Goal: Task Accomplishment & Management: Complete application form

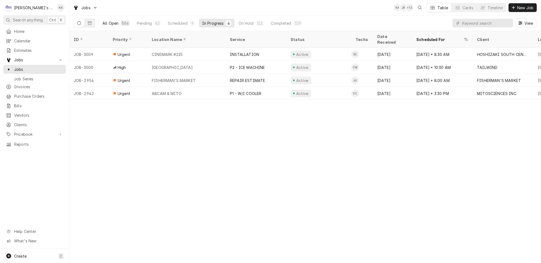
click at [122, 22] on button "All Open 506" at bounding box center [116, 23] width 34 height 9
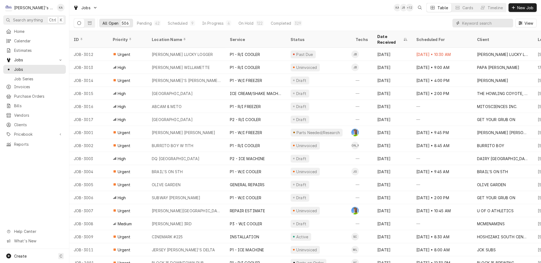
click at [481, 24] on input "Dynamic Content Wrapper" at bounding box center [486, 23] width 48 height 9
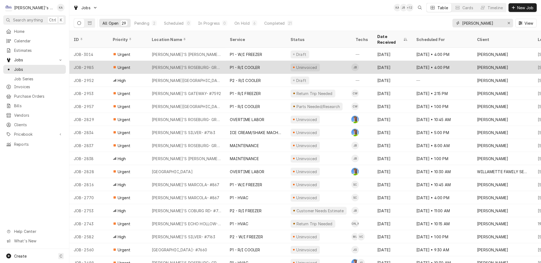
type input "CARL"
click at [261, 61] on div "P1 - R/I COOLER" at bounding box center [255, 67] width 61 height 13
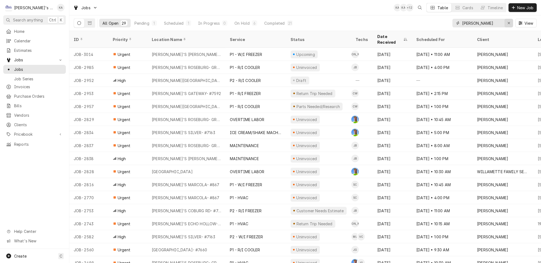
click at [510, 21] on icon "Erase input" at bounding box center [508, 23] width 3 height 4
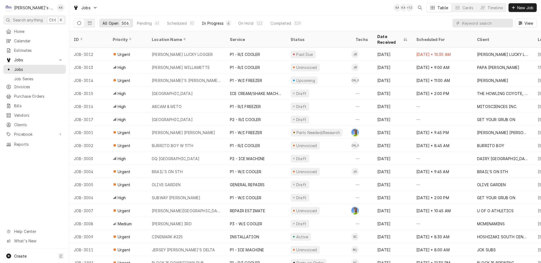
click at [202, 22] on div "In Progress" at bounding box center [213, 23] width 22 height 6
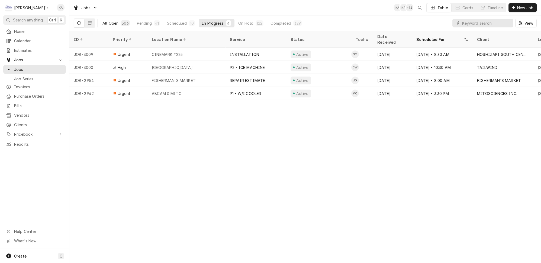
click at [110, 24] on div "All Open" at bounding box center [110, 23] width 16 height 6
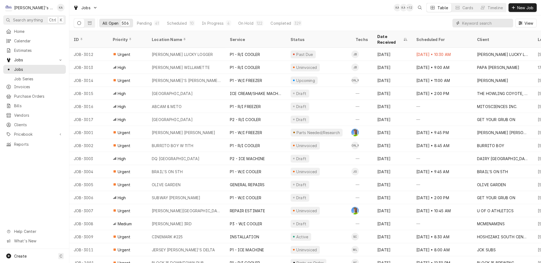
click at [471, 19] on input "Dynamic Content Wrapper" at bounding box center [486, 23] width 48 height 9
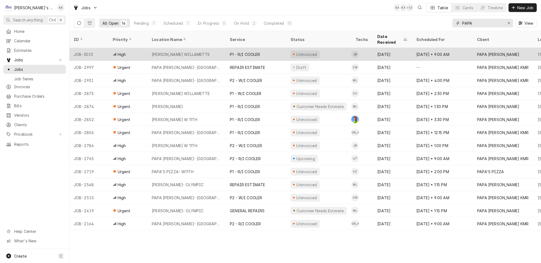
type input "PAPA"
click at [338, 48] on div "Uninvoiced" at bounding box center [318, 54] width 65 height 13
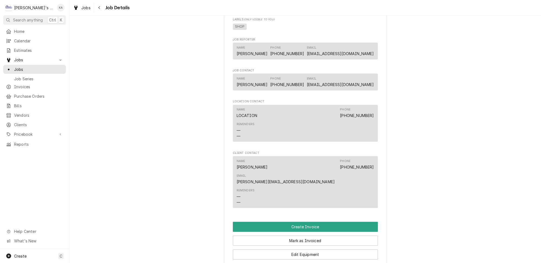
scroll to position [549, 0]
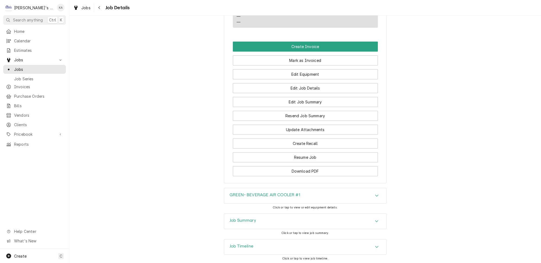
click at [279, 213] on div "Job Summary" at bounding box center [305, 220] width 162 height 15
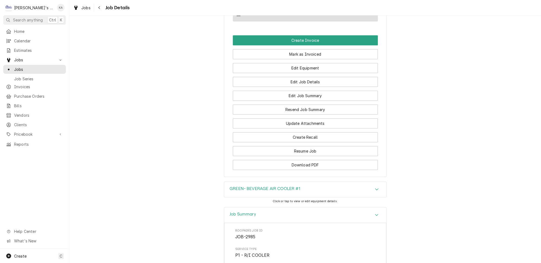
scroll to position [525, 0]
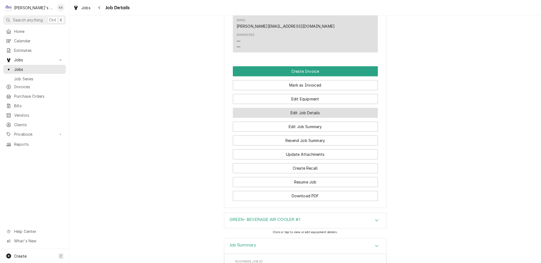
click at [299, 108] on button "Edit Job Details" at bounding box center [305, 113] width 145 height 10
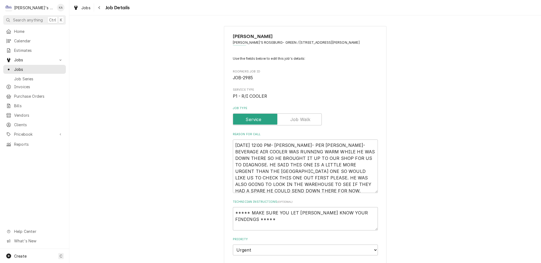
scroll to position [24, 0]
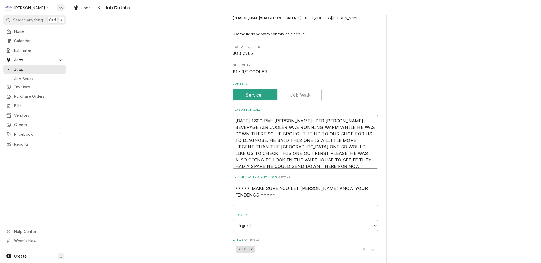
click at [291, 159] on textarea "[DATE] 12:00 PM- [PERSON_NAME]- PER [PERSON_NAME]- BEVERAGE AIR COOLER WAS RUNN…" at bounding box center [305, 141] width 145 height 53
type textarea "x"
type textarea "9/17/2025 12:00 PM- KOREY- PER JEREMY- BEVERAGE AIR COOLER WAS RUNNING WARM WHI…"
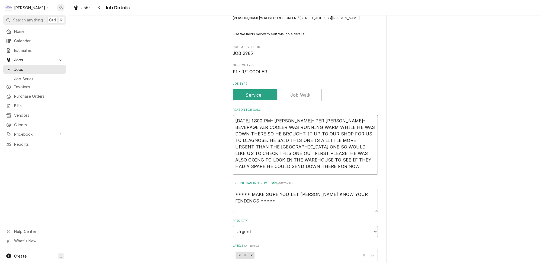
type textarea "x"
type textarea "9/17/2025 12:00 PM- KOREY- PER JEREMY- BEVERAGE AIR COOLER WAS RUNNING WARM WHI…"
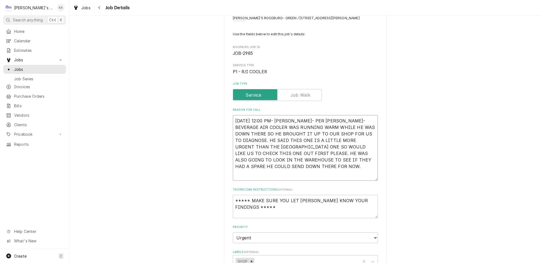
type textarea "x"
type textarea "9/17/2025 12:00 PM- KOREY- PER JEREMY- BEVERAGE AIR COOLER WAS RUNNING WARM WHI…"
type textarea "x"
type textarea "9/17/2025 12:00 PM- KOREY- PER JEREMY- BEVERAGE AIR COOLER WAS RUNNING WARM WHI…"
type textarea "x"
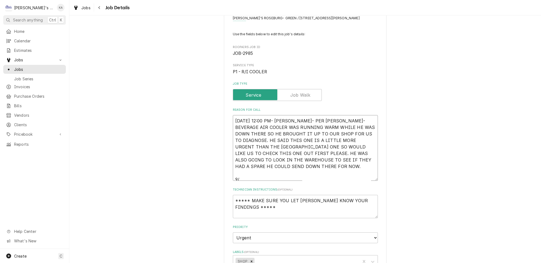
type textarea "9/17/2025 12:00 PM- KOREY- PER JEREMY- BEVERAGE AIR COOLER WAS RUNNING WARM WHI…"
type textarea "x"
type textarea "9/17/2025 12:00 PM- KOREY- PER JEREMY- BEVERAGE AIR COOLER WAS RUNNING WARM WHI…"
type textarea "x"
type textarea "9/17/2025 12:00 PM- KOREY- PER JEREMY- BEVERAGE AIR COOLER WAS RUNNING WARM WHI…"
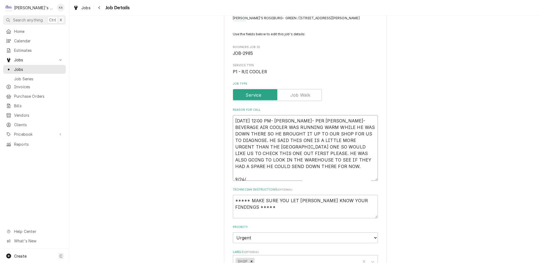
type textarea "x"
type textarea "9/17/2025 12:00 PM- KOREY- PER JEREMY- BEVERAGE AIR COOLER WAS RUNNING WARM WHI…"
type textarea "x"
type textarea "9/17/2025 12:00 PM- KOREY- PER JEREMY- BEVERAGE AIR COOLER WAS RUNNING WARM WHI…"
type textarea "x"
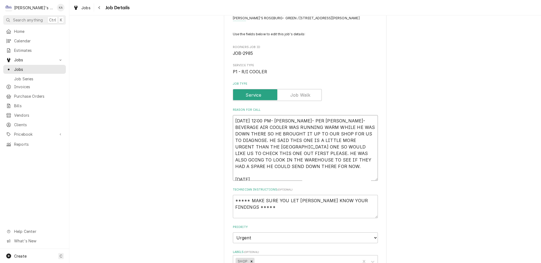
type textarea "9/17/2025 12:00 PM- KOREY- PER JEREMY- BEVERAGE AIR COOLER WAS RUNNING WARM WHI…"
type textarea "x"
type textarea "9/17/2025 12:00 PM- KOREY- PER JEREMY- BEVERAGE AIR COOLER WAS RUNNING WARM WHI…"
type textarea "x"
type textarea "9/17/2025 12:00 PM- KOREY- PER JEREMY- BEVERAGE AIR COOLER WAS RUNNING WARM WHI…"
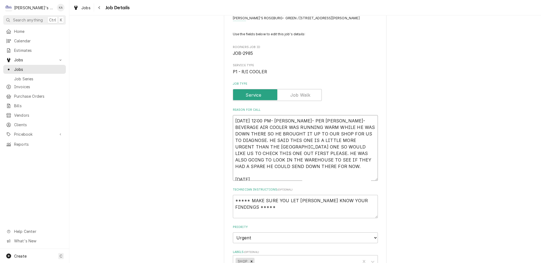
type textarea "x"
type textarea "9/17/2025 12:00 PM- KOREY- PER JEREMY- BEVERAGE AIR COOLER WAS RUNNING WARM WHI…"
type textarea "x"
type textarea "9/17/2025 12:00 PM- KOREY- PER JEREMY- BEVERAGE AIR COOLER WAS RUNNING WARM WHI…"
type textarea "x"
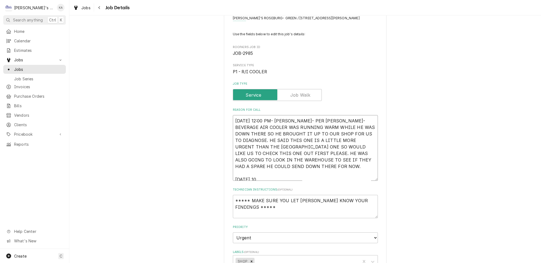
type textarea "9/17/2025 12:00 PM- KOREY- PER JEREMY- BEVERAGE AIR COOLER WAS RUNNING WARM WHI…"
type textarea "x"
type textarea "9/17/2025 12:00 PM- KOREY- PER JEREMY- BEVERAGE AIR COOLER WAS RUNNING WARM WHI…"
type textarea "x"
type textarea "9/17/2025 12:00 PM- KOREY- PER JEREMY- BEVERAGE AIR COOLER WAS RUNNING WARM WHI…"
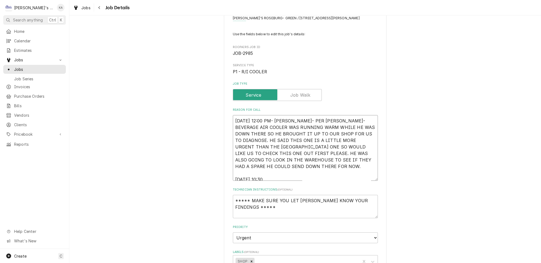
type textarea "x"
type textarea "9/17/2025 12:00 PM- KOREY- PER JEREMY- BEVERAGE AIR COOLER WAS RUNNING WARM WHI…"
type textarea "x"
type textarea "9/17/2025 12:00 PM- KOREY- PER JEREMY- BEVERAGE AIR COOLER WAS RUNNING WARM WHI…"
type textarea "x"
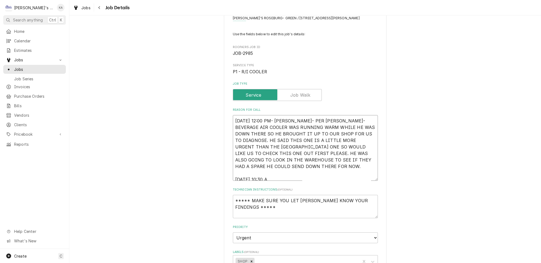
type textarea "9/17/2025 12:00 PM- KOREY- PER JEREMY- BEVERAGE AIR COOLER WAS RUNNING WARM WHI…"
type textarea "x"
type textarea "9/17/2025 12:00 PM- KOREY- PER JEREMY- BEVERAGE AIR COOLER WAS RUNNING WARM WHI…"
type textarea "x"
type textarea "9/17/2025 12:00 PM- KOREY- PER JEREMY- BEVERAGE AIR COOLER WAS RUNNING WARM WHI…"
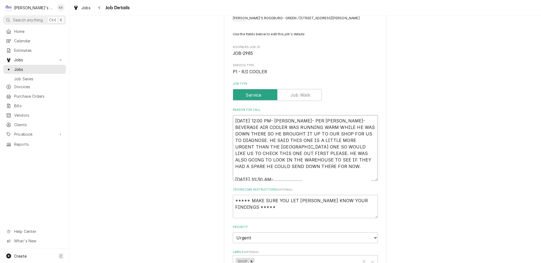
type textarea "x"
type textarea "9/17/2025 12:00 PM- KOREY- PER JEREMY- BEVERAGE AIR COOLER WAS RUNNING WARM WHI…"
type textarea "x"
type textarea "9/17/2025 12:00 PM- KOREY- PER JEREMY- BEVERAGE AIR COOLER WAS RUNNING WARM WHI…"
type textarea "x"
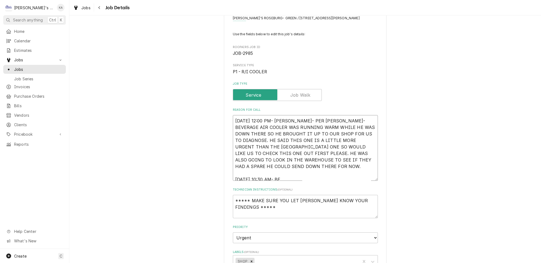
type textarea "9/17/2025 12:00 PM- KOREY- PER JEREMY- BEVERAGE AIR COOLER WAS RUNNING WARM WHI…"
type textarea "x"
type textarea "9/17/2025 12:00 PM- KOREY- PER JEREMY- BEVERAGE AIR COOLER WAS RUNNING WARM WHI…"
type textarea "x"
type textarea "9/17/2025 12:00 PM- KOREY- PER JEREMY- BEVERAGE AIR COOLER WAS RUNNING WARM WHI…"
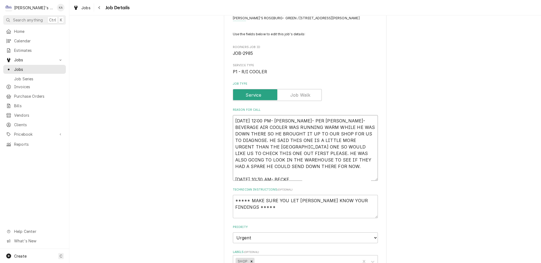
type textarea "x"
type textarea "9/17/2025 12:00 PM- KOREY- PER JEREMY- BEVERAGE AIR COOLER WAS RUNNING WARM WHI…"
type textarea "x"
type textarea "9/17/2025 12:00 PM- KOREY- PER JEREMY- BEVERAGE AIR COOLER WAS RUNNING WARM WHI…"
type textarea "x"
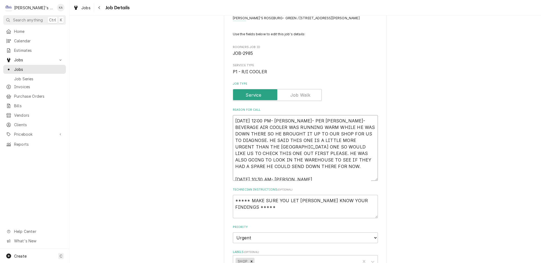
type textarea "9/17/2025 12:00 PM- KOREY- PER JEREMY- BEVERAGE AIR COOLER WAS RUNNING WARM WHI…"
type textarea "x"
type textarea "9/17/2025 12:00 PM- KOREY- PER JEREMY- BEVERAGE AIR COOLER WAS RUNNING WARM WHI…"
type textarea "x"
type textarea "9/17/2025 12:00 PM- KOREY- PER JEREMY- BEVERAGE AIR COOLER WAS RUNNING WARM WHI…"
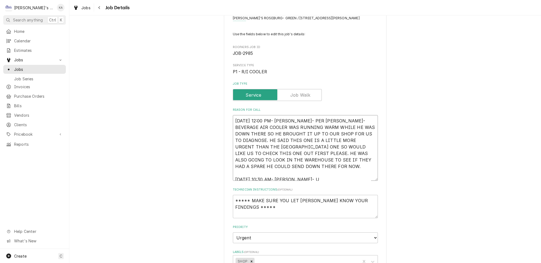
type textarea "x"
type textarea "9/17/2025 12:00 PM- KOREY- PER JEREMY- BEVERAGE AIR COOLER WAS RUNNING WARM WHI…"
type textarea "x"
type textarea "9/17/2025 12:00 PM- KOREY- PER JEREMY- BEVERAGE AIR COOLER WAS RUNNING WARM WHI…"
type textarea "x"
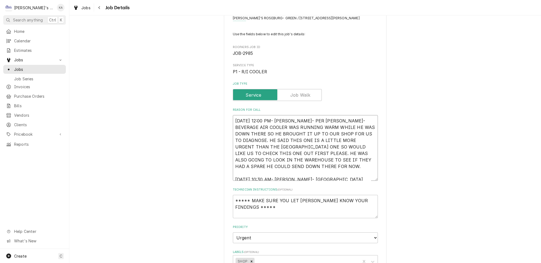
type textarea "9/17/2025 12:00 PM- KOREY- PER JEREMY- BEVERAGE AIR COOLER WAS RUNNING WARM WHI…"
type textarea "x"
type textarea "9/17/2025 12:00 PM- KOREY- PER JEREMY- BEVERAGE AIR COOLER WAS RUNNING WARM WHI…"
type textarea "x"
type textarea "9/17/2025 12:00 PM- KOREY- PER JEREMY- BEVERAGE AIR COOLER WAS RUNNING WARM WHI…"
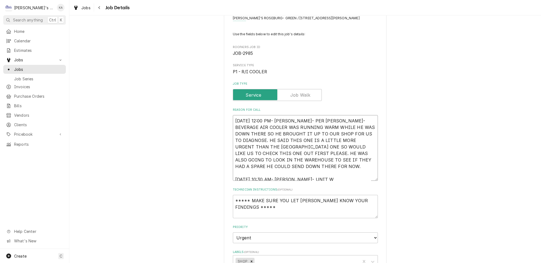
type textarea "x"
type textarea "9/17/2025 12:00 PM- KOREY- PER JEREMY- BEVERAGE AIR COOLER WAS RUNNING WARM WHI…"
type textarea "x"
type textarea "9/17/2025 12:00 PM- KOREY- PER JEREMY- BEVERAGE AIR COOLER WAS RUNNING WARM WHI…"
type textarea "x"
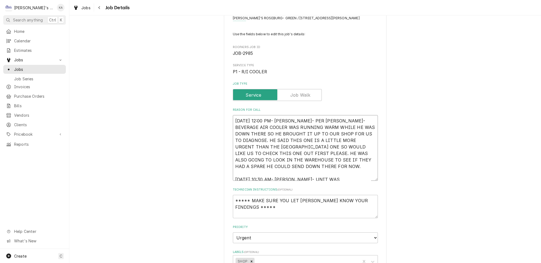
type textarea "9/17/2025 12:00 PM- KOREY- PER JEREMY- BEVERAGE AIR COOLER WAS RUNNING WARM WHI…"
type textarea "x"
type textarea "9/17/2025 12:00 PM- KOREY- PER JEREMY- BEVERAGE AIR COOLER WAS RUNNING WARM WHI…"
type textarea "x"
type textarea "9/17/2025 12:00 PM- KOREY- PER JEREMY- BEVERAGE AIR COOLER WAS RUNNING WARM WHI…"
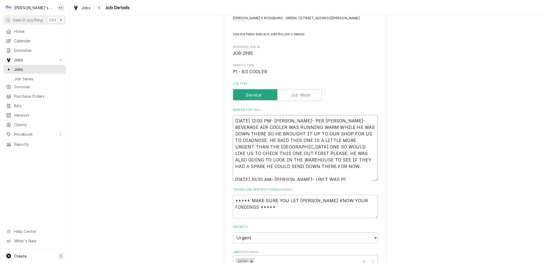
type textarea "x"
type textarea "9/17/2025 12:00 PM- KOREY- PER JEREMY- BEVERAGE AIR COOLER WAS RUNNING WARM WHI…"
type textarea "x"
type textarea "9/17/2025 12:00 PM- KOREY- PER JEREMY- BEVERAGE AIR COOLER WAS RUNNING WARM WHI…"
type textarea "x"
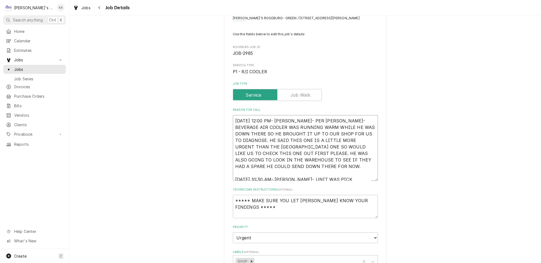
type textarea "9/17/2025 12:00 PM- KOREY- PER JEREMY- BEVERAGE AIR COOLER WAS RUNNING WARM WHI…"
type textarea "x"
type textarea "9/17/2025 12:00 PM- KOREY- PER JEREMY- BEVERAGE AIR COOLER WAS RUNNING WARM WHI…"
type textarea "x"
type textarea "9/17/2025 12:00 PM- KOREY- PER JEREMY- BEVERAGE AIR COOLER WAS RUNNING WARM WHI…"
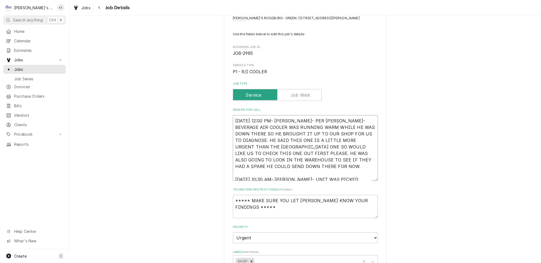
type textarea "x"
type textarea "9/17/2025 12:00 PM- KOREY- PER JEREMY- BEVERAGE AIR COOLER WAS RUNNING WARM WHI…"
type textarea "x"
type textarea "9/17/2025 12:00 PM- KOREY- PER JEREMY- BEVERAGE AIR COOLER WAS RUNNING WARM WHI…"
type textarea "x"
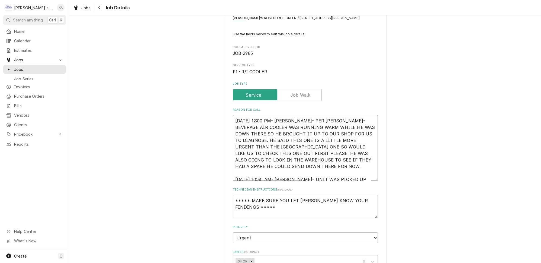
type textarea "9/17/2025 12:00 PM- KOREY- PER JEREMY- BEVERAGE AIR COOLER WAS RUNNING WARM WHI…"
type textarea "x"
type textarea "9/17/2025 12:00 PM- KOREY- PER JEREMY- BEVERAGE AIR COOLER WAS RUNNING WARM WHI…"
type textarea "x"
type textarea "9/17/2025 12:00 PM- KOREY- PER JEREMY- BEVERAGE AIR COOLER WAS RUNNING WARM WHI…"
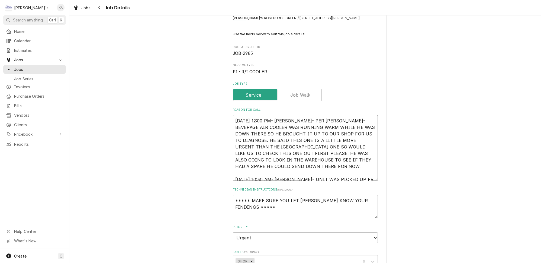
type textarea "x"
type textarea "9/17/2025 12:00 PM- KOREY- PER JEREMY- BEVERAGE AIR COOLER WAS RUNNING WARM WHI…"
type textarea "x"
type textarea "9/17/2025 12:00 PM- KOREY- PER JEREMY- BEVERAGE AIR COOLER WAS RUNNING WARM WHI…"
type textarea "x"
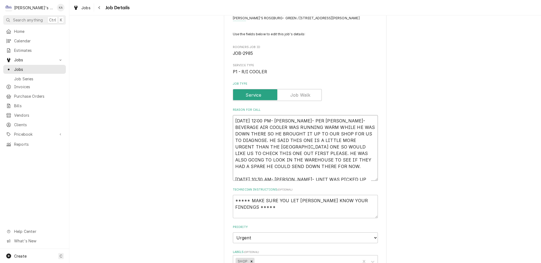
type textarea "9/17/2025 12:00 PM- KOREY- PER JEREMY- BEVERAGE AIR COOLER WAS RUNNING WARM WHI…"
type textarea "x"
type textarea "9/17/2025 12:00 PM- KOREY- PER JEREMY- BEVERAGE AIR COOLER WAS RUNNING WARM WHI…"
type textarea "x"
type textarea "9/17/2025 12:00 PM- KOREY- PER JEREMY- BEVERAGE AIR COOLER WAS RUNNING WARM WHI…"
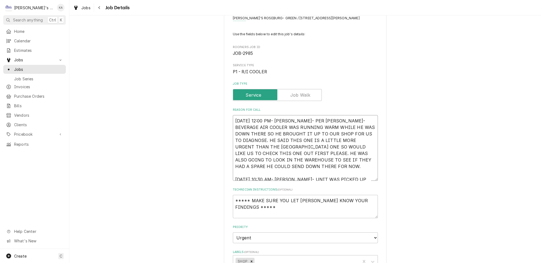
type textarea "x"
type textarea "9/17/2025 12:00 PM- KOREY- PER JEREMY- BEVERAGE AIR COOLER WAS RUNNING WARM WHI…"
type textarea "x"
type textarea "9/17/2025 12:00 PM- KOREY- PER JEREMY- BEVERAGE AIR COOLER WAS RUNNING WARM WHI…"
type textarea "x"
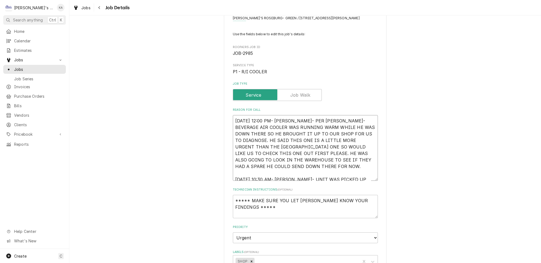
type textarea "9/17/2025 12:00 PM- KOREY- PER JEREMY- BEVERAGE AIR COOLER WAS RUNNING WARM WHI…"
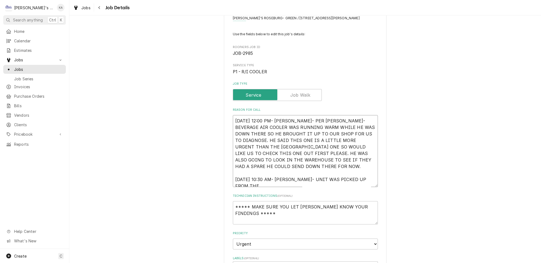
type textarea "x"
type textarea "9/17/2025 12:00 PM- KOREY- PER JEREMY- BEVERAGE AIR COOLER WAS RUNNING WARM WHI…"
type textarea "x"
type textarea "9/17/2025 12:00 PM- KOREY- PER JEREMY- BEVERAGE AIR COOLER WAS RUNNING WARM WHI…"
type textarea "x"
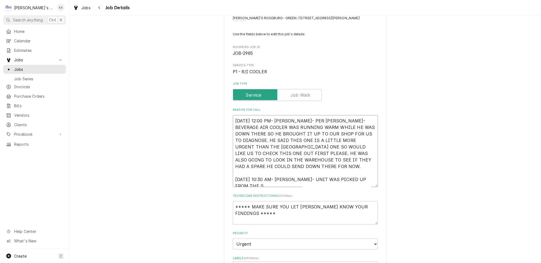
type textarea "9/17/2025 12:00 PM- KOREY- PER JEREMY- BEVERAGE AIR COOLER WAS RUNNING WARM WHI…"
type textarea "x"
type textarea "9/17/2025 12:00 PM- KOREY- PER JEREMY- BEVERAGE AIR COOLER WAS RUNNING WARM WHI…"
type textarea "x"
type textarea "9/17/2025 12:00 PM- KOREY- PER JEREMY- BEVERAGE AIR COOLER WAS RUNNING WARM WHI…"
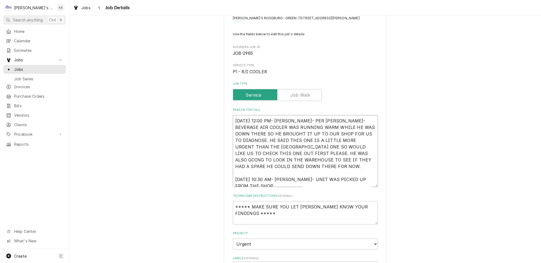
type textarea "x"
type textarea "9/17/2025 12:00 PM- KOREY- PER JEREMY- BEVERAGE AIR COOLER WAS RUNNING WARM WHI…"
type textarea "x"
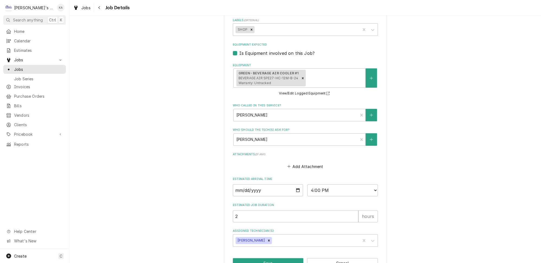
scroll to position [275, 0]
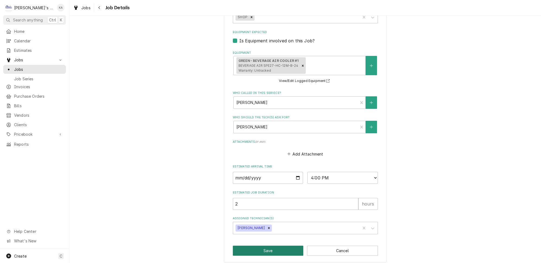
type textarea "9/17/2025 12:00 PM- KOREY- PER JEREMY- BEVERAGE AIR COOLER WAS RUNNING WARM WHI…"
click at [272, 245] on button "Save" at bounding box center [268, 250] width 71 height 10
type textarea "x"
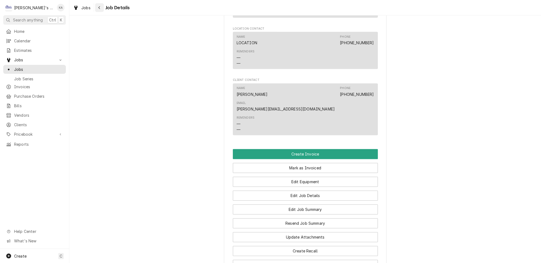
scroll to position [395, 0]
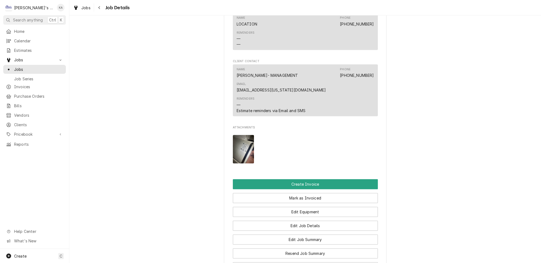
scroll to position [443, 0]
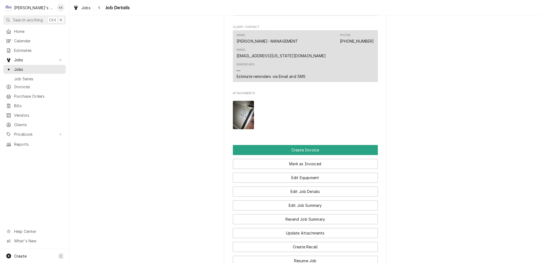
click at [243, 101] on img "Attachments" at bounding box center [243, 115] width 21 height 28
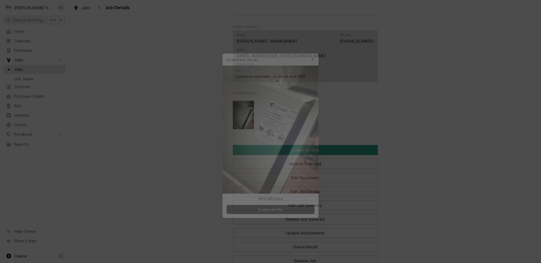
click at [399, 140] on div at bounding box center [270, 131] width 541 height 263
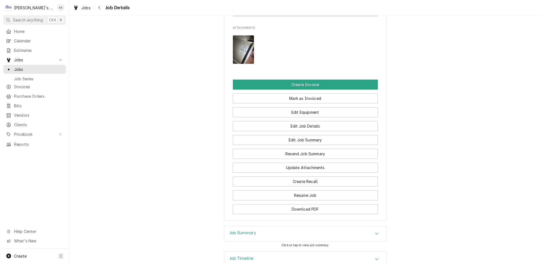
scroll to position [514, 0]
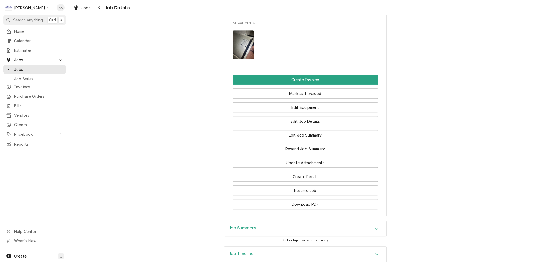
click at [323, 221] on div "Job Summary" at bounding box center [305, 228] width 162 height 15
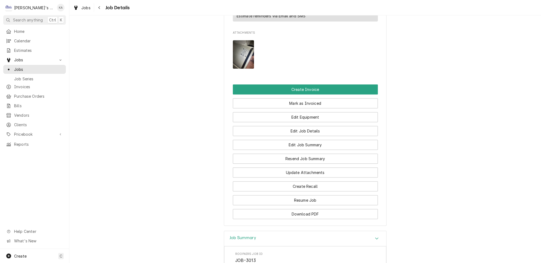
scroll to position [502, 0]
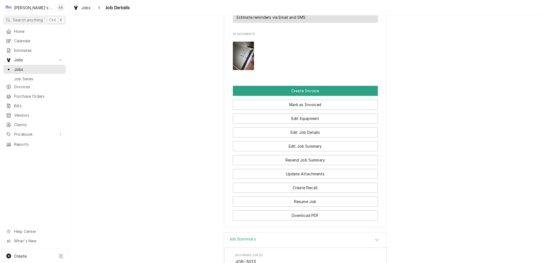
click at [298, 232] on div "Job Summary" at bounding box center [305, 239] width 162 height 15
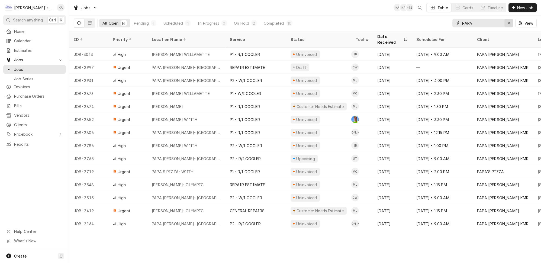
click at [511, 23] on div "Erase input" at bounding box center [508, 22] width 5 height 5
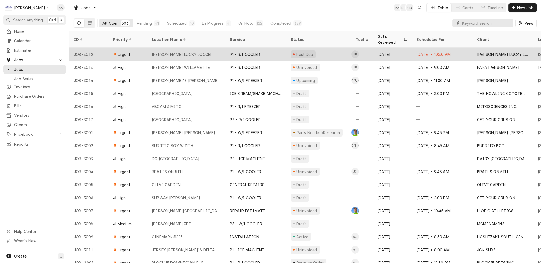
click at [317, 48] on div "Past Due" at bounding box center [318, 54] width 65 height 13
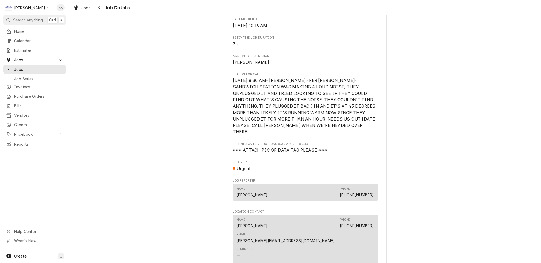
scroll to position [172, 0]
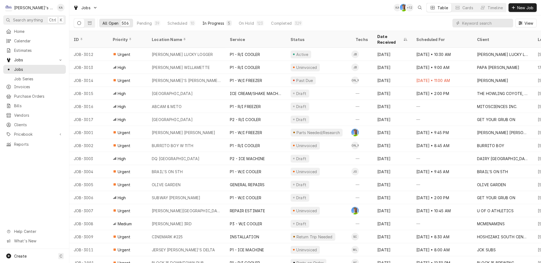
click at [201, 19] on button "In Progress 5" at bounding box center [217, 23] width 36 height 9
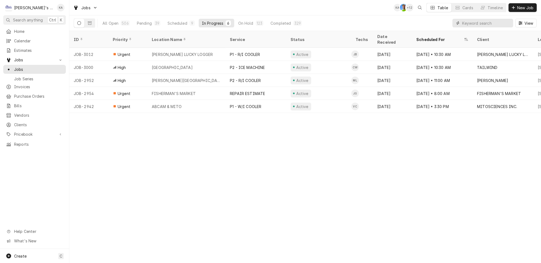
click at [476, 22] on input "Dynamic Content Wrapper" at bounding box center [486, 23] width 48 height 9
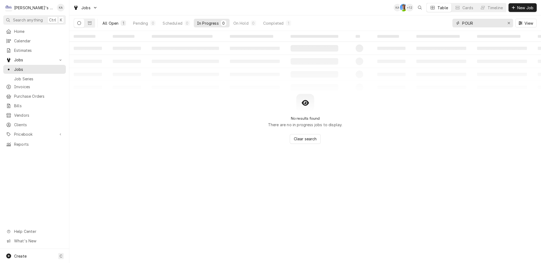
type input "POUR"
click at [122, 20] on div "1" at bounding box center [123, 23] width 3 height 6
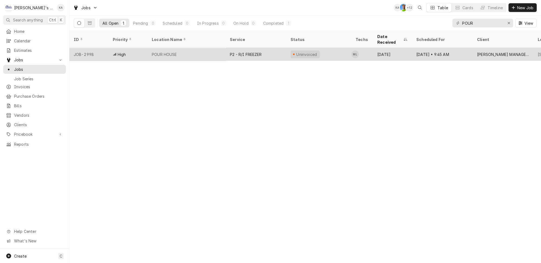
click at [233, 51] on div "P2 - R/I FREEZER" at bounding box center [246, 54] width 32 height 6
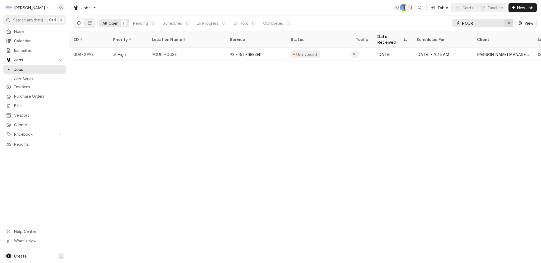
click at [511, 22] on div "Erase input" at bounding box center [508, 22] width 5 height 5
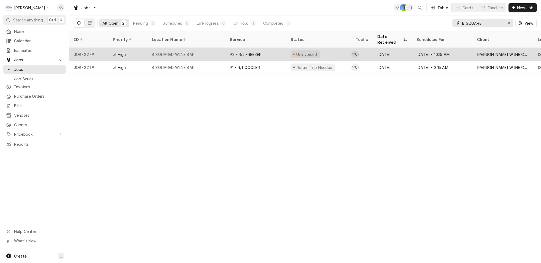
type input "B SQUARE"
click at [181, 51] on div "B SQUARED WINE BAR" at bounding box center [173, 54] width 43 height 6
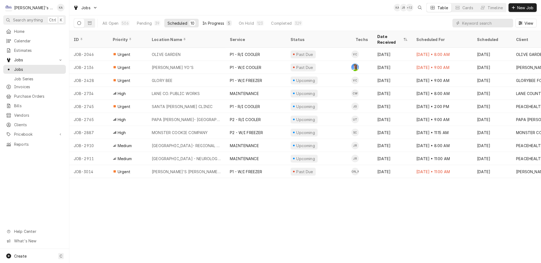
click at [199, 23] on button "In Progress 5" at bounding box center [217, 23] width 36 height 9
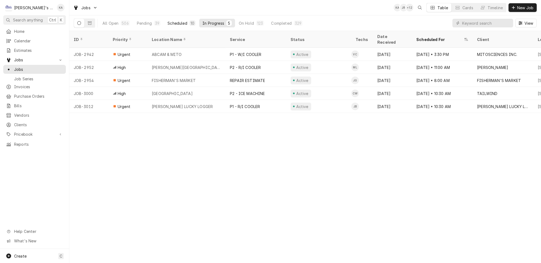
click at [164, 19] on button "Scheduled 10" at bounding box center [181, 23] width 34 height 9
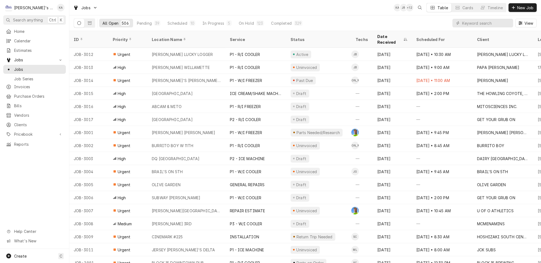
click at [137, 22] on div "Pending" at bounding box center [144, 23] width 15 height 6
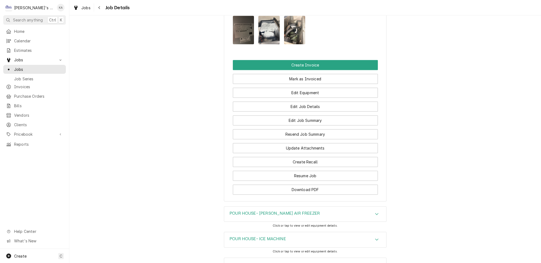
scroll to position [709, 0]
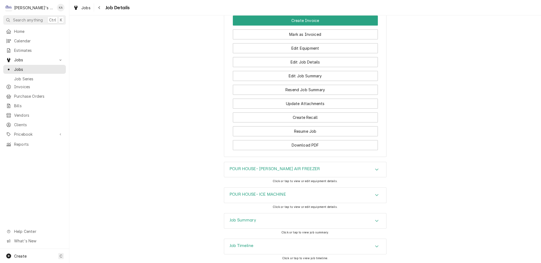
click at [258, 213] on div "Job Summary" at bounding box center [305, 220] width 162 height 15
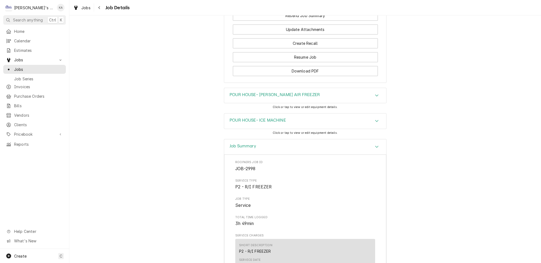
scroll to position [882, 0]
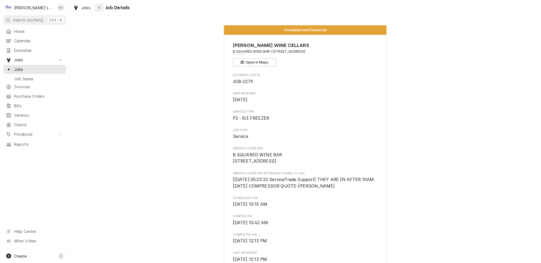
click at [97, 7] on div "Navigate back" at bounding box center [99, 7] width 5 height 5
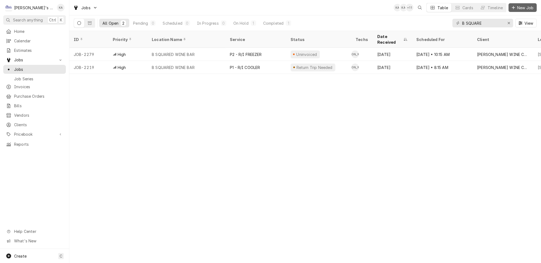
click at [520, 8] on span "New Job" at bounding box center [525, 8] width 18 height 6
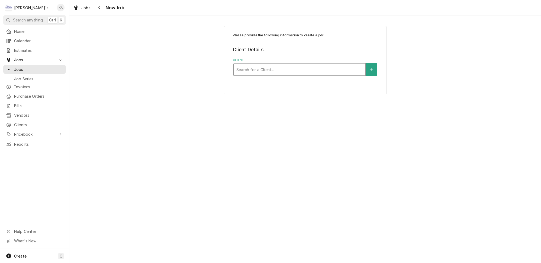
click at [284, 64] on div "Client" at bounding box center [299, 69] width 126 height 10
type input "B SQUARED"
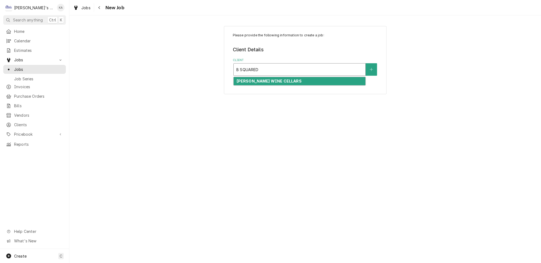
click at [277, 79] on strong "EUGENE WINE CELLARS" at bounding box center [268, 81] width 65 height 5
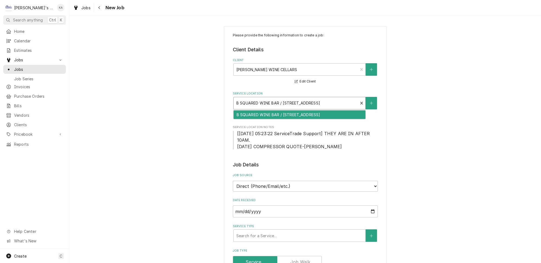
click at [312, 102] on div "Service Location" at bounding box center [295, 103] width 119 height 10
click at [314, 117] on div "B SQUARED WINE BAR / [STREET_ADDRESS]" at bounding box center [300, 114] width 132 height 8
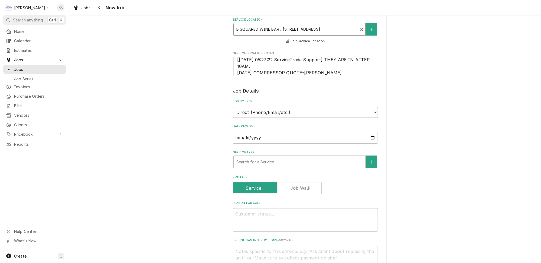
scroll to position [98, 0]
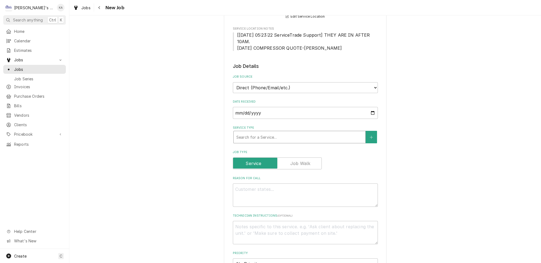
click at [285, 133] on div "Service Type" at bounding box center [299, 137] width 126 height 10
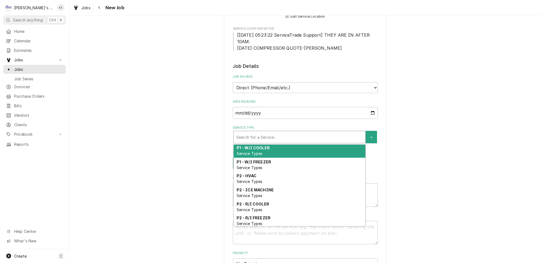
scroll to position [230, 0]
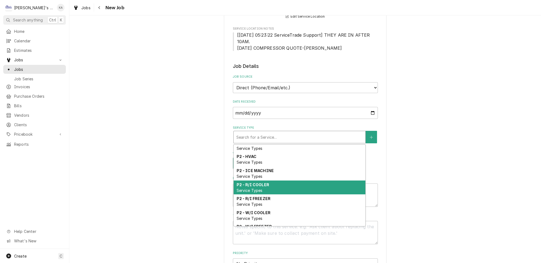
click at [279, 180] on div "P2 - R/I COOLER Service Types" at bounding box center [300, 187] width 132 height 14
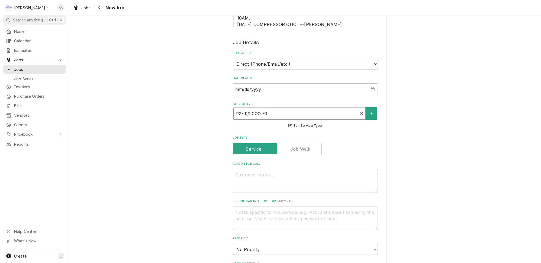
scroll to position [148, 0]
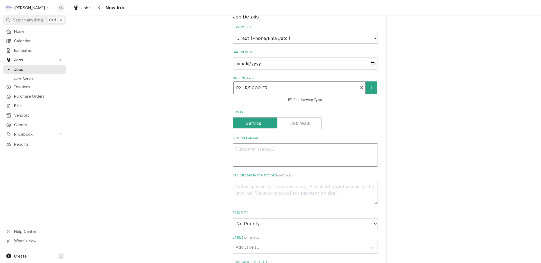
click at [271, 149] on textarea "Reason For Call" at bounding box center [305, 154] width 145 height 23
type textarea "x"
type textarea "9"
type textarea "x"
type textarea "9/"
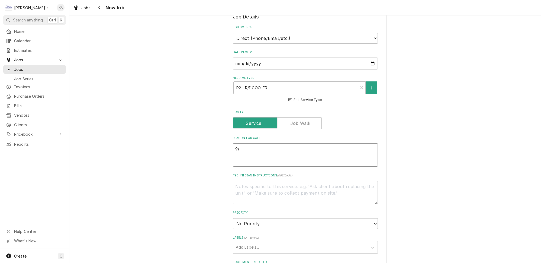
type textarea "x"
type textarea "9/2"
type textarea "x"
type textarea "9/24"
type textarea "x"
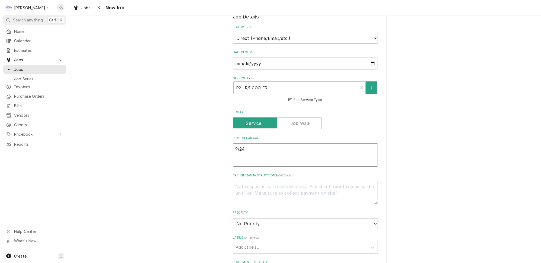
type textarea "9/24/"
type textarea "x"
type textarea "9/24/2"
type textarea "x"
type textarea "9/24/20"
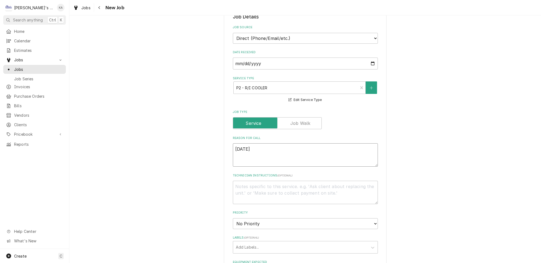
type textarea "x"
type textarea "9/24/202"
type textarea "x"
type textarea "9/24/2025"
type textarea "x"
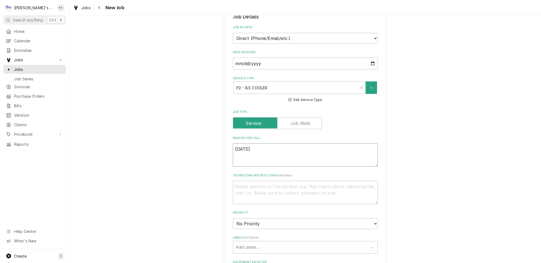
type textarea "9/24/2025"
type textarea "x"
type textarea "9/24/2025 1"
type textarea "x"
type textarea "9/24/2025 11"
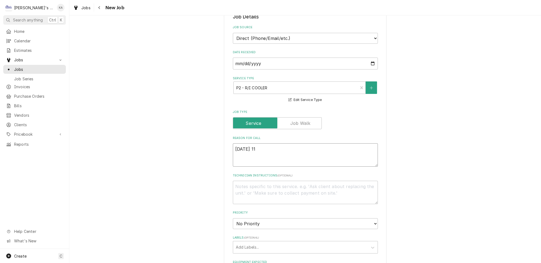
type textarea "x"
type textarea "9/24/2025 11:"
type textarea "x"
type textarea "9/24/2025 11:1"
type textarea "x"
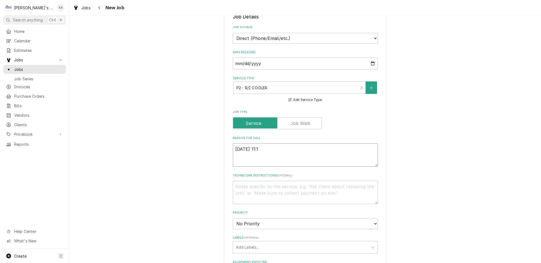
type textarea "9/24/2025 11:15"
type textarea "x"
type textarea "9/24/2025 11:15"
type textarea "x"
type textarea "9/24/2025 11:15 A"
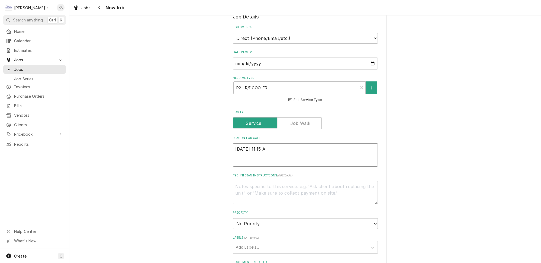
type textarea "x"
type textarea "9/24/2025 11:15 AM"
type textarea "x"
type textarea "9/24/2025 11:15 AM-"
type textarea "x"
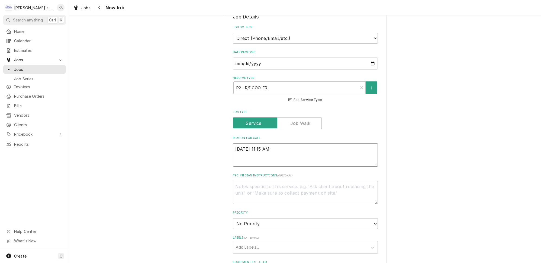
type textarea "9/24/2025 11:15 AM-"
type textarea "x"
type textarea "9/24/2025 11:15 AM- I"
type textarea "x"
type textarea "9/24/2025 11:15 AM- IS"
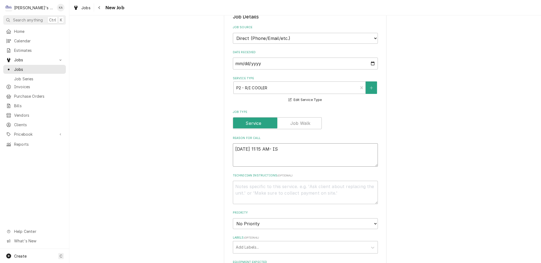
type textarea "x"
type textarea "9/24/2025 11:15 AM- ISA"
type textarea "x"
type textarea "9/24/2025 11:15 AM- ISAB"
type textarea "x"
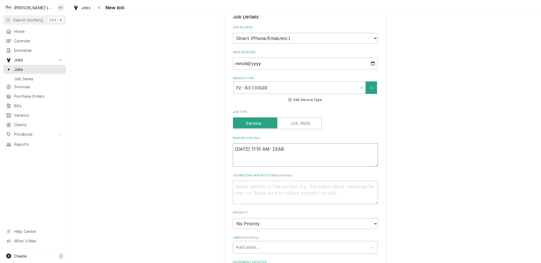
type textarea "9/24/2025 11:15 AM- ISABE"
type textarea "x"
type textarea "9/24/2025 11:15 AM- ISABEL"
type textarea "x"
type textarea "9/24/2025 11:15 AM- ISABELL"
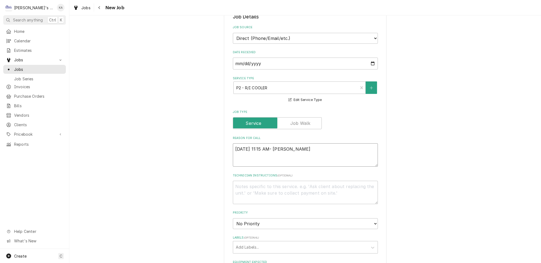
type textarea "x"
type textarea "9/24/2025 11:15 AM- ISABELLE"
type textarea "x"
type textarea "9/24/2025 11:15 AM- ISABELLE-"
type textarea "x"
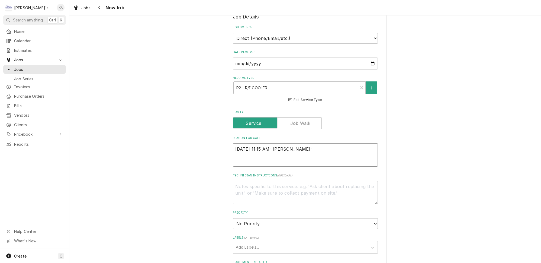
type textarea "9/24/2025 11:15 AM- ISABELLE-"
type textarea "x"
type textarea "9/24/2025 11:15 AM- ISABELLE- P"
type textarea "x"
type textarea "9/24/2025 11:15 AM- ISABELLE- PE"
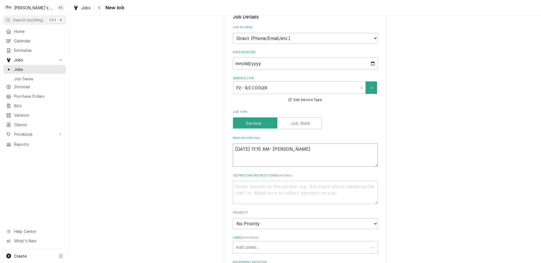
type textarea "x"
type textarea "9/24/2025 11:15 AM- ISABELLE- PER"
type textarea "x"
type textarea "9/24/2025 11:15 AM- ISABELLE- PER"
type textarea "x"
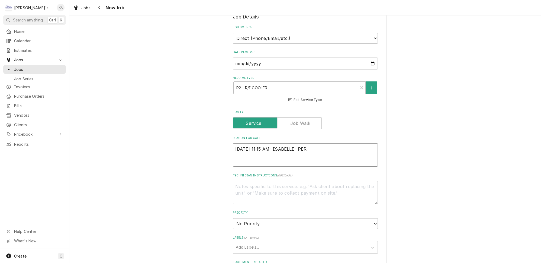
type textarea "9/24/2025 11:15 AM- ISABELLE- PER A"
type textarea "x"
type textarea "9/24/2025 11:15 AM- ISABELLE- PER AN"
type textarea "x"
type textarea "9/24/2025 11:15 AM- ISABELLE- PER AND"
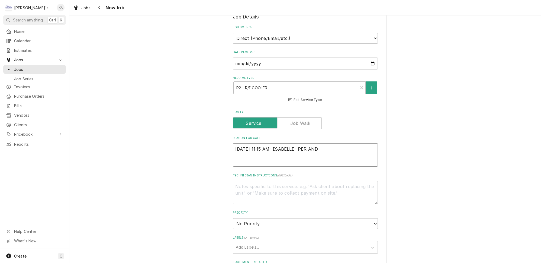
type textarea "x"
type textarea "9/24/2025 11:15 AM- ISABELLE- PER ANDR"
type textarea "x"
type textarea "9/24/2025 11:15 AM- ISABELLE- PER ANDRE"
type textarea "x"
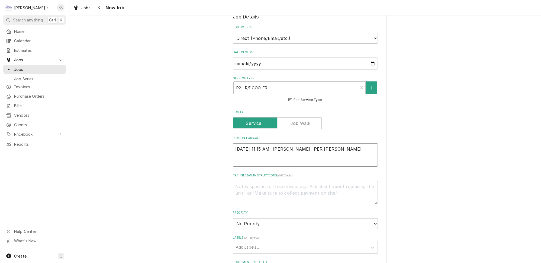
type textarea "9/24/2025 11:15 AM- ISABELLE- PER ANDREW"
type textarea "x"
type textarea "9/24/2025 11:15 AM- ISABELLE- PER ANDREW-"
type textarea "x"
type textarea "9/24/2025 11:15 AM- ISABELLE- PER ANDREW-"
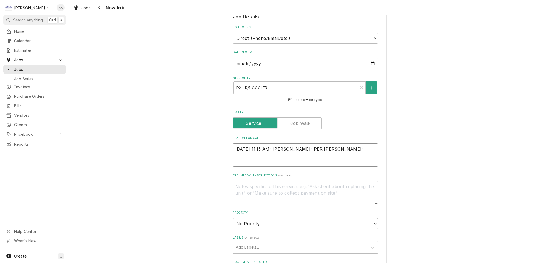
type textarea "x"
type textarea "9/24/2025 11:15 AM- ISABELLE- PER ANDREW- T"
type textarea "x"
type textarea "9/24/2025 11:15 AM- ISABELLE- PER ANDREW- TH"
type textarea "x"
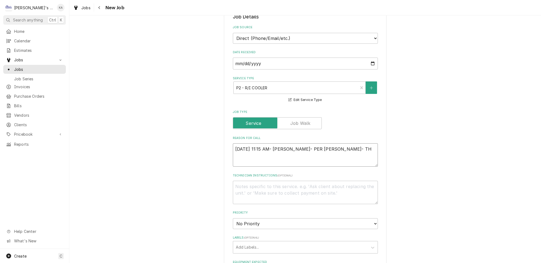
type textarea "9/24/2025 11:15 AM- ISABELLE- PER ANDREW- THE"
type textarea "x"
type textarea "9/24/2025 11:15 AM- ISABELLE- PER ANDREW- THEY"
type textarea "x"
type textarea "9/24/2025 11:15 AM- ISABELLE- PER ANDREW- THEY"
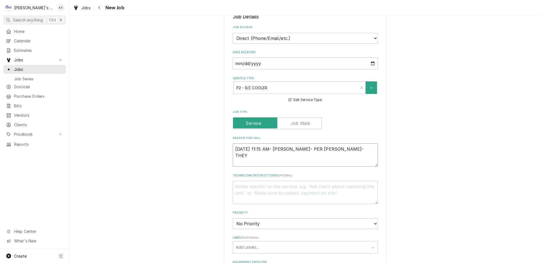
type textarea "x"
type textarea "9/24/2025 11:15 AM- ISABELLE- PER ANDREW- THEY H"
type textarea "x"
type textarea "9/24/2025 11:15 AM- ISABELLE- PER ANDREW- THEY HA"
type textarea "x"
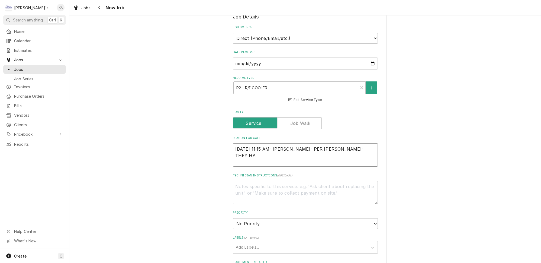
type textarea "9/24/2025 11:15 AM- ISABELLE- PER ANDREW- THEY HAV"
type textarea "x"
type textarea "9/24/2025 11:15 AM- ISABELLE- PER ANDREW- THEY HAVE"
type textarea "x"
type textarea "9/24/2025 11:15 AM- ISABELLE- PER ANDREW- THEY HAVE"
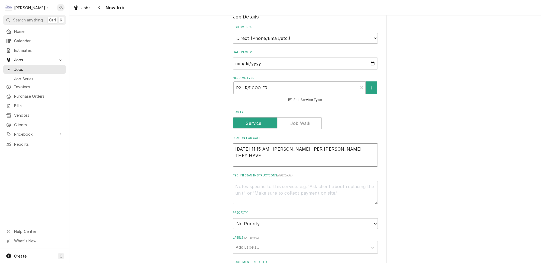
type textarea "x"
type textarea "9/24/2025 11:15 AM- ISABELLE- PER ANDREW- THEY HAVE A"
type textarea "x"
type textarea "9/24/2025 11:15 AM- ISABELLE- PER ANDREW- THEY HAVE A"
type textarea "x"
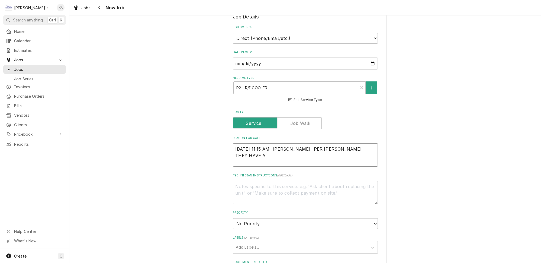
type textarea "9/24/2025 11:15 AM- ISABELLE- PER ANDREW- THEY HAVE A 2"
type textarea "x"
type textarea "9/24/2025 11:15 AM- ISABELLE- PER ANDREW- THEY HAVE A 2"
type textarea "x"
type textarea "9/24/2025 11:15 AM- ISABELLE- PER ANDREW- THEY HAVE A 2 D"
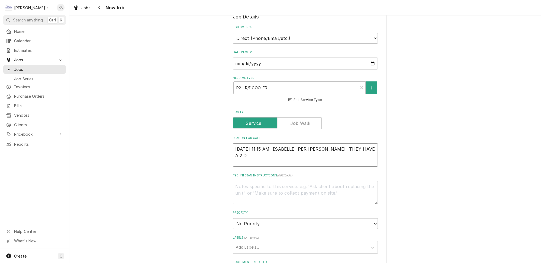
type textarea "x"
type textarea "9/24/2025 11:15 AM- ISABELLE- PER ANDREW- THEY HAVE A 2 DO"
type textarea "x"
type textarea "9/24/2025 11:15 AM- ISABELLE- PER ANDREW- THEY HAVE A 2 DOO"
type textarea "x"
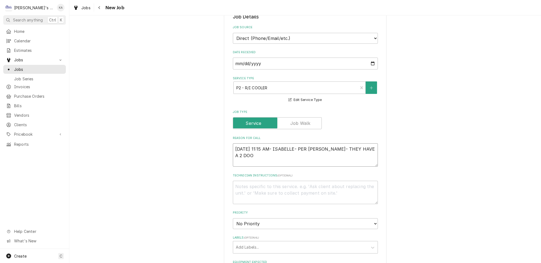
type textarea "9/24/2025 11:15 AM- ISABELLE- PER ANDREW- THEY HAVE A 2 DOOR"
type textarea "x"
type textarea "9/24/2025 11:15 AM- ISABELLE- PER ANDREW- THEY HAVE A 2 DOOR"
type textarea "x"
type textarea "9/24/2025 11:15 AM- ISABELLE- PER ANDREW- THEY HAVE A 2 DOOR C"
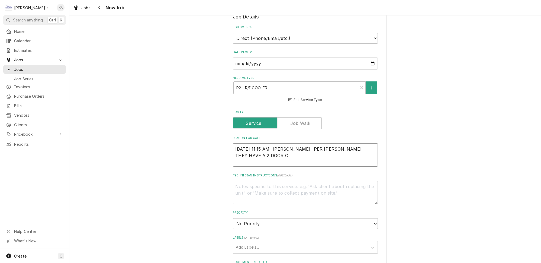
type textarea "x"
type textarea "9/24/2025 11:15 AM- ISABELLE- PER ANDREW- THEY HAVE A 2 DOOR CO"
type textarea "x"
type textarea "9/24/2025 11:15 AM- ISABELLE- PER ANDREW- THEY HAVE A 2 DOOR COO"
type textarea "x"
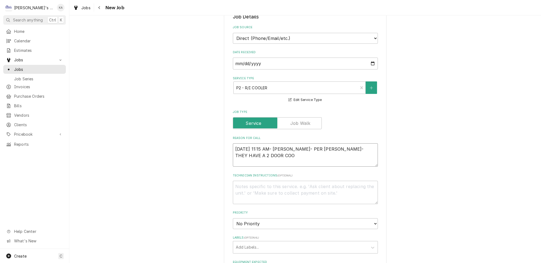
type textarea "9/24/2025 11:15 AM- ISABELLE- PER ANDREW- THEY HAVE A 2 DOOR COOL"
type textarea "x"
type textarea "9/24/2025 11:15 AM- ISABELLE- PER ANDREW- THEY HAVE A 2 DOOR COOLE"
type textarea "x"
type textarea "9/24/2025 11:15 AM- ISABELLE- PER ANDREW- THEY HAVE A 2 DOOR COOLER"
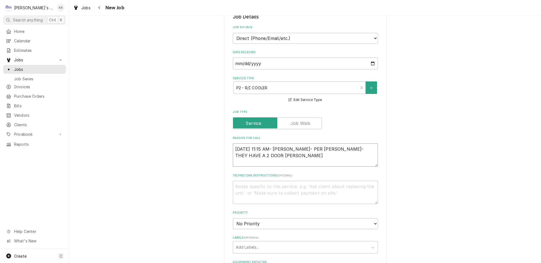
type textarea "x"
type textarea "9/24/2025 11:15 AM- ISABELLE- PER ANDREW- THEY HAVE A 2 DOOR COOLER"
type textarea "x"
type textarea "9/24/2025 11:15 AM- ISABELLE- PER ANDREW- THEY HAVE A 2 DOOR COOLER N"
type textarea "x"
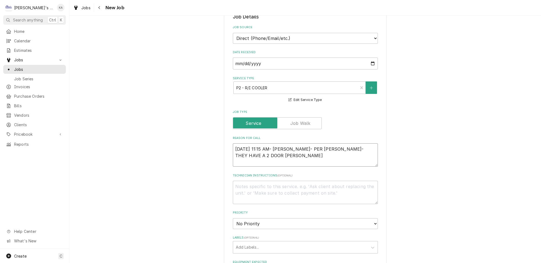
type textarea "9/24/2025 11:15 AM- ISABELLE- PER ANDREW- THEY HAVE A 2 DOOR COOLER NO"
type textarea "x"
type textarea "9/24/2025 11:15 AM- ISABELLE- PER ANDREW- THEY HAVE A 2 DOOR COOLER NOT"
type textarea "x"
type textarea "9/24/2025 11:15 AM- ISABELLE- PER ANDREW- THEY HAVE A 2 DOOR COOLER NOT"
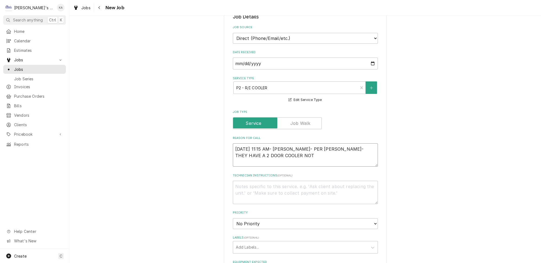
type textarea "x"
type textarea "9/24/2025 11:15 AM- ISABELLE- PER ANDREW- THEY HAVE A 2 DOOR COOLER NOT R"
type textarea "x"
type textarea "9/24/2025 11:15 AM- ISABELLE- PER ANDREW- THEY HAVE A 2 DOOR COOLER NOT RE"
type textarea "x"
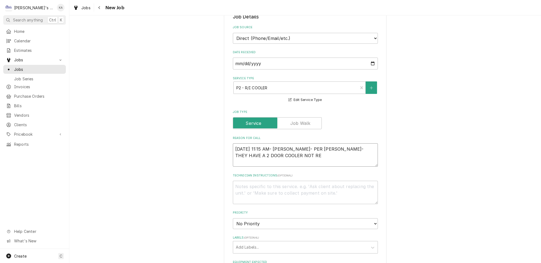
type textarea "9/24/2025 11:15 AM- ISABELLE- PER ANDREW- THEY HAVE A 2 DOOR COOLER NOT REA"
type textarea "x"
type textarea "9/24/2025 11:15 AM- ISABELLE- PER ANDREW- THEY HAVE A 2 DOOR COOLER NOT REAC"
type textarea "x"
type textarea "9/24/2025 11:15 AM- ISABELLE- PER ANDREW- THEY HAVE A 2 DOOR COOLER NOT REACH"
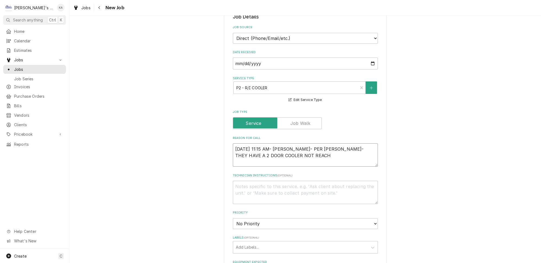
type textarea "x"
type textarea "9/24/2025 11:15 AM- ISABELLE- PER ANDREW- THEY HAVE A 2 DOOR COOLER NOT REACHI"
type textarea "x"
type textarea "9/24/2025 11:15 AM- ISABELLE- PER ANDREW- THEY HAVE A 2 DOOR COOLER NOT REACHIN"
type textarea "x"
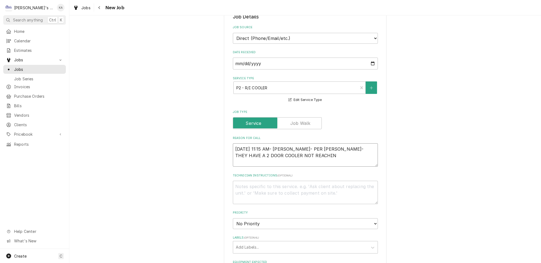
type textarea "9/24/2025 11:15 AM- ISABELLE- PER ANDREW- THEY HAVE A 2 DOOR COOLER NOT REACHING"
type textarea "x"
type textarea "9/24/2025 11:15 AM- ISABELLE- PER ANDREW- THEY HAVE A 2 DOOR COOLER NOT REACHING"
type textarea "x"
type textarea "9/24/2025 11:15 AM- ISABELLE- PER ANDREW- THEY HAVE A 2 DOOR COOLER NOT REACHIN…"
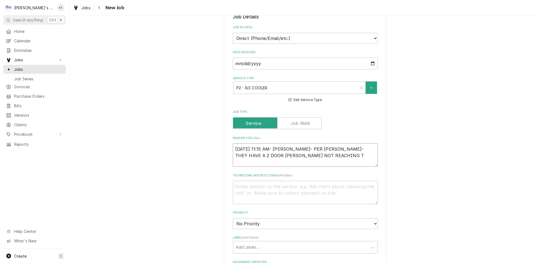
type textarea "x"
type textarea "9/24/2025 11:15 AM- ISABELLE- PER ANDREW- THEY HAVE A 2 DOOR COOLER NOT REACHIN…"
type textarea "x"
type textarea "9/24/2025 11:15 AM- ISABELLE- PER ANDREW- THEY HAVE A 2 DOOR COOLER NOT REACHIN…"
type textarea "x"
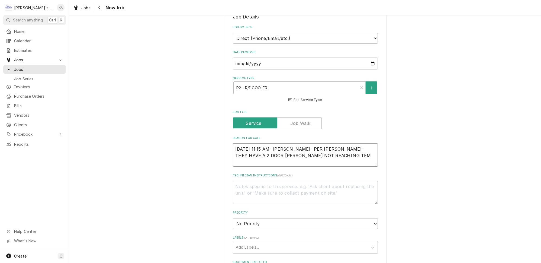
type textarea "9/24/2025 11:15 AM- ISABELLE- PER ANDREW- THEY HAVE A 2 DOOR COOLER NOT REACHIN…"
type textarea "x"
type textarea "9/24/2025 11:15 AM- ISABELLE- PER ANDREW- THEY HAVE A 2 DOOR COOLER NOT REACHIN…"
type textarea "x"
type textarea "9/24/2025 11:15 AM- ISABELLE- PER ANDREW- THEY HAVE A 2 DOOR COOLER NOT REACHIN…"
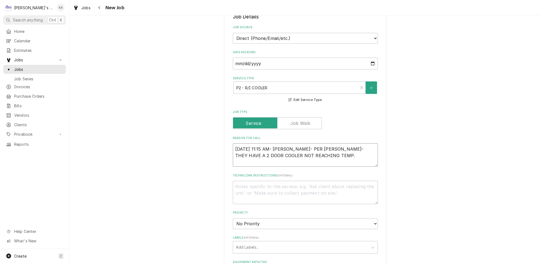
type textarea "x"
type textarea "9/24/2025 11:15 AM- ISABELLE- PER ANDREW- THEY HAVE A 2 DOOR COOLER NOT REACHIN…"
type textarea "x"
type textarea "9/24/2025 11:15 AM- ISABELLE- PER ANDREW- THEY HAVE A 2 DOOR COOLER NOT REACHIN…"
type textarea "x"
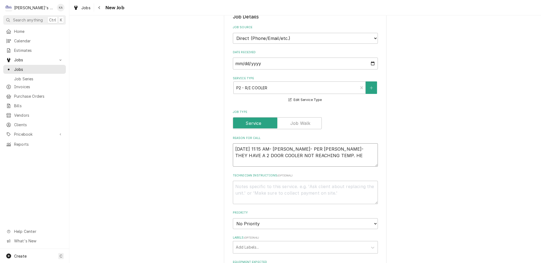
type textarea "9/24/2025 11:15 AM- ISABELLE- PER ANDREW- THEY HAVE A 2 DOOR COOLER NOT REACHIN…"
type textarea "x"
type textarea "9/24/2025 11:15 AM- ISABELLE- PER ANDREW- THEY HAVE A 2 DOOR COOLER NOT REACHIN…"
type textarea "x"
type textarea "9/24/2025 11:15 AM- ISABELLE- PER ANDREW- THEY HAVE A 2 DOOR COOLER NOT REACHIN…"
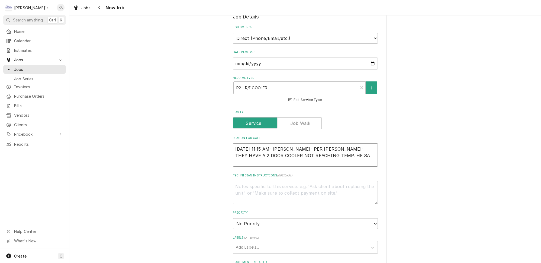
type textarea "x"
type textarea "9/24/2025 11:15 AM- ISABELLE- PER ANDREW- THEY HAVE A 2 DOOR COOLER NOT REACHIN…"
type textarea "x"
type textarea "9/24/2025 11:15 AM- ISABELLE- PER ANDREW- THEY HAVE A 2 DOOR COOLER NOT REACHIN…"
type textarea "x"
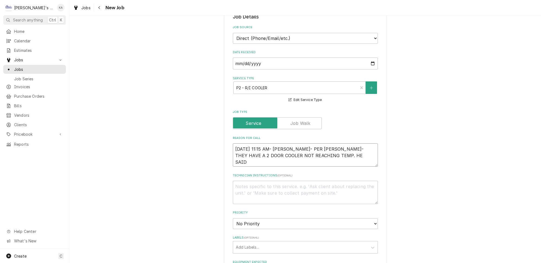
type textarea "9/24/2025 11:15 AM- ISABELLE- PER ANDREW- THEY HAVE A 2 DOOR COOLER NOT REACHIN…"
type textarea "x"
type textarea "9/24/2025 11:15 AM- ISABELLE- PER ANDREW- THEY HAVE A 2 DOOR COOLER NOT REACHIN…"
type textarea "x"
type textarea "9/24/2025 11:15 AM- ISABELLE- PER ANDREW- THEY HAVE A 2 DOOR COOLER NOT REACHIN…"
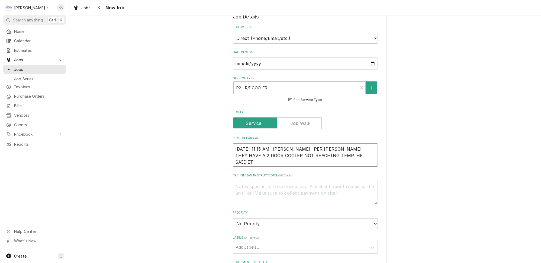
type textarea "x"
type textarea "9/24/2025 11:15 AM- ISABELLE- PER ANDREW- THEY HAVE A 2 DOOR COOLER NOT REACHIN…"
type textarea "x"
type textarea "9/24/2025 11:15 AM- ISABELLE- PER ANDREW- THEY HAVE A 2 DOOR COOLER NOT REACHIN…"
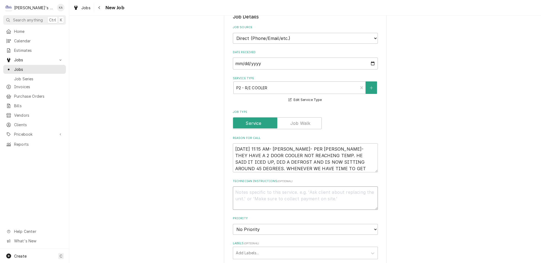
click at [275, 188] on textarea "Technician Instructions ( optional )" at bounding box center [305, 197] width 145 height 23
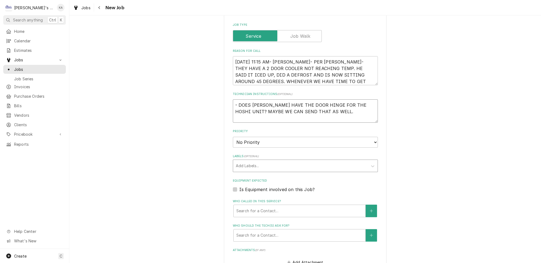
scroll to position [246, 0]
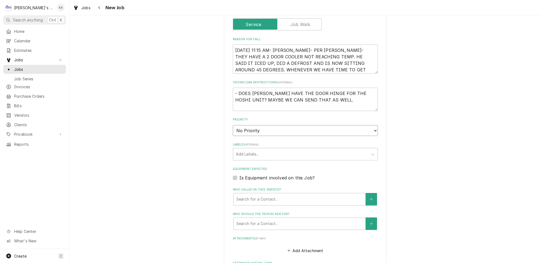
click at [269, 125] on select "No Priority Urgent High Medium Low" at bounding box center [305, 130] width 145 height 11
click at [233, 125] on select "No Priority Urgent High Medium Low" at bounding box center [305, 130] width 145 height 11
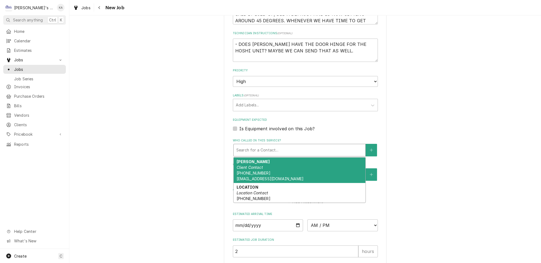
click at [278, 147] on div "Who called in this service?" at bounding box center [299, 150] width 126 height 10
click at [277, 160] on div "ANDREW DEFFENBACH Client Contact (541) 729-4675 ADEFFENB@HOTMAIL.COM" at bounding box center [300, 169] width 132 height 25
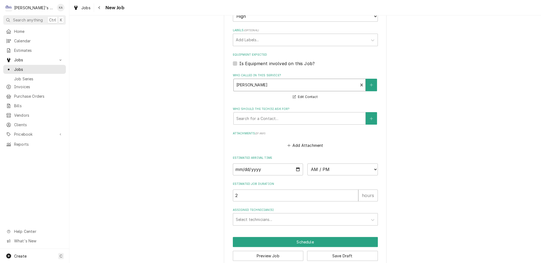
scroll to position [360, 0]
click at [295, 163] on input "Date" at bounding box center [268, 169] width 70 height 12
click at [293, 163] on input "Date" at bounding box center [268, 169] width 70 height 12
click at [306, 148] on fieldset "Job Details Job Source Direct (Phone/Email/etc.) Service Channel Other Date Rec…" at bounding box center [305, 13] width 145 height 425
click at [321, 250] on button "Save Draft" at bounding box center [342, 255] width 71 height 10
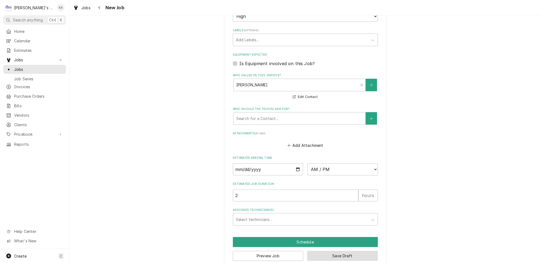
scroll to position [356, 0]
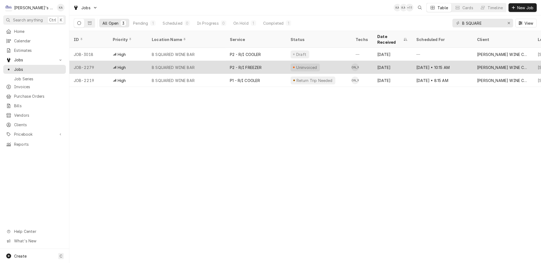
click at [260, 61] on div "P2 - R/I FREEZER" at bounding box center [255, 67] width 61 height 13
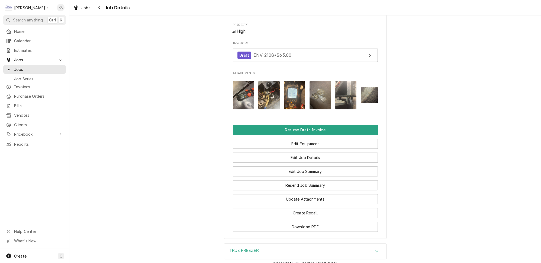
scroll to position [404, 0]
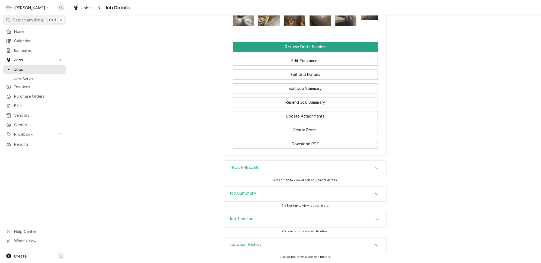
click at [273, 195] on div "Job Summary" at bounding box center [305, 193] width 162 height 15
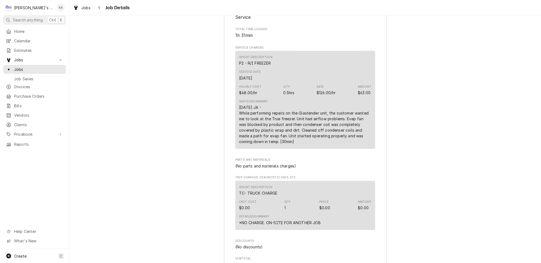
scroll to position [650, 0]
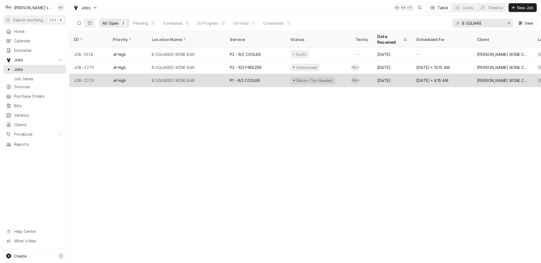
click at [253, 75] on div "P1 - R/I COOLER" at bounding box center [255, 80] width 61 height 13
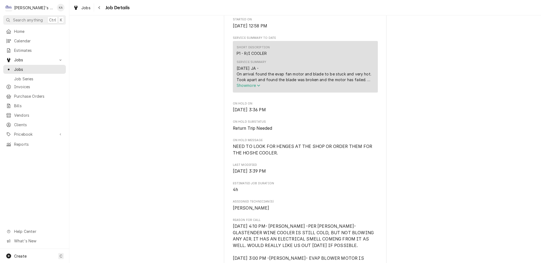
scroll to position [197, 0]
click at [257, 87] on icon "Service Summary" at bounding box center [258, 85] width 3 height 4
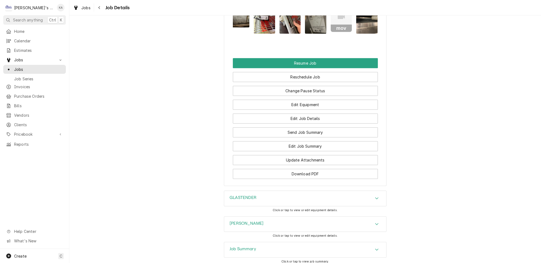
scroll to position [683, 0]
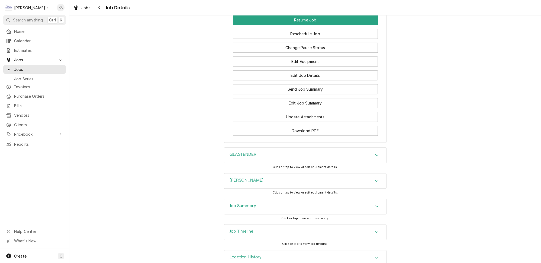
click at [286, 173] on div "HOSHI COOLER" at bounding box center [305, 180] width 162 height 15
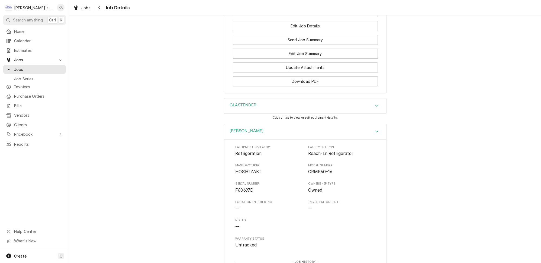
click at [269, 124] on div "HOSHI COOLER" at bounding box center [305, 131] width 162 height 15
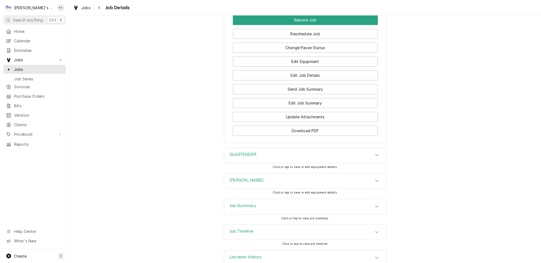
click at [306, 199] on div "Job Summary" at bounding box center [305, 206] width 162 height 15
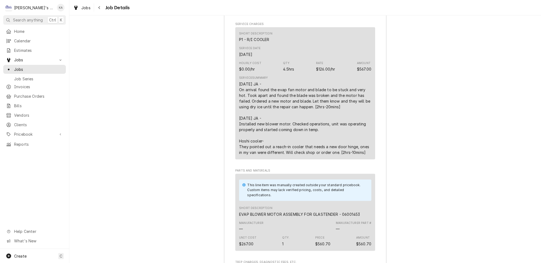
scroll to position [979, 0]
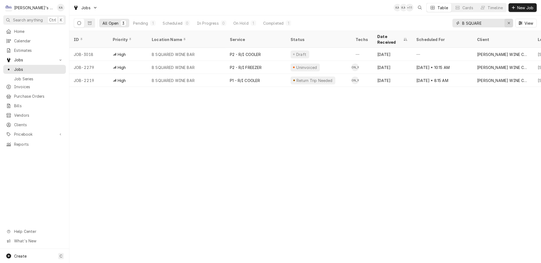
click at [511, 20] on div "Erase input" at bounding box center [508, 22] width 5 height 5
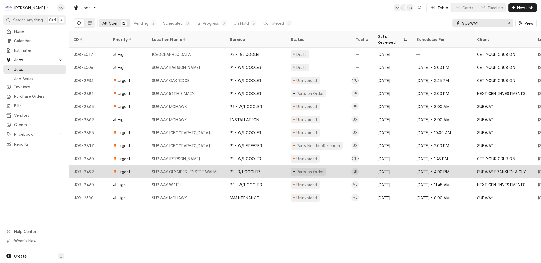
type input "SUBWAY"
click at [272, 165] on div "P1 - R/I COOLER" at bounding box center [255, 171] width 61 height 13
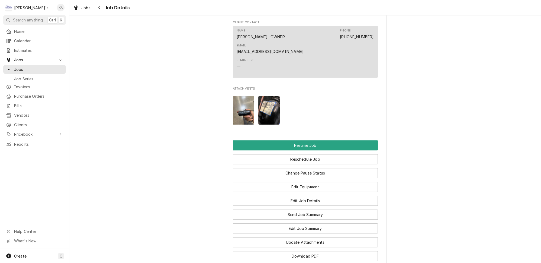
scroll to position [627, 0]
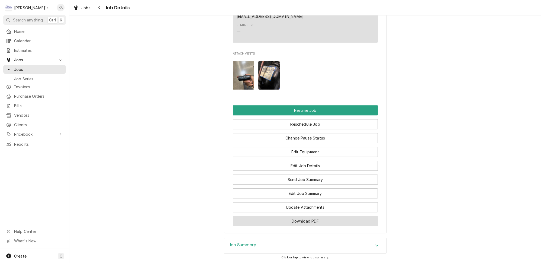
click at [306, 216] on button "Download PDF" at bounding box center [305, 221] width 145 height 10
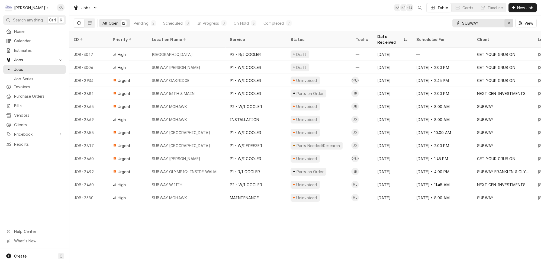
click at [511, 23] on div "Erase input" at bounding box center [508, 22] width 5 height 5
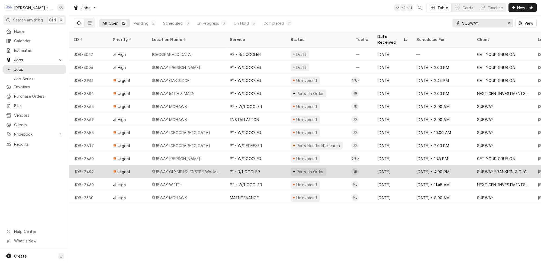
type input "SUBWAY"
click at [207, 169] on div "SUBWAY OLYMPIC- INSIDE WALMART" at bounding box center [186, 172] width 69 height 6
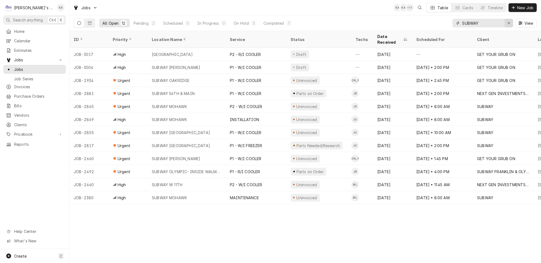
click at [510, 22] on icon "Erase input" at bounding box center [508, 23] width 3 height 4
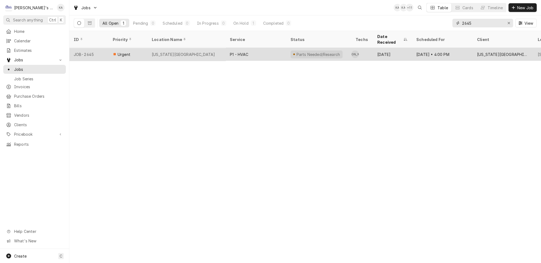
type input "2645"
click at [376, 48] on div "Aug 11" at bounding box center [392, 54] width 39 height 13
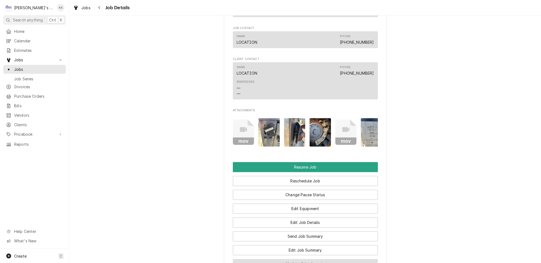
scroll to position [695, 0]
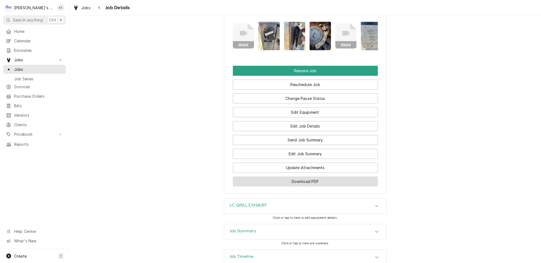
click at [318, 176] on button "Download PDF" at bounding box center [305, 181] width 145 height 10
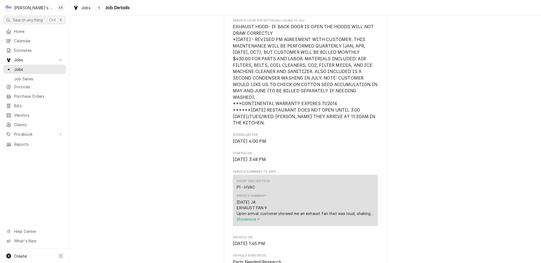
scroll to position [0, 0]
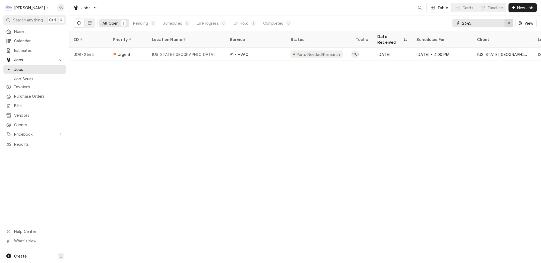
click at [509, 22] on div "Erase input" at bounding box center [508, 22] width 5 height 5
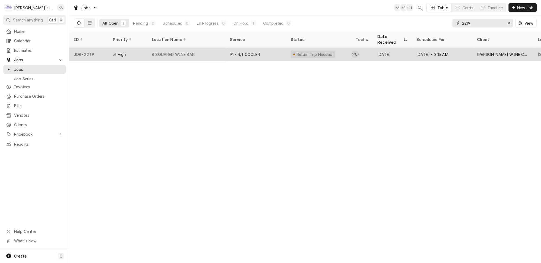
type input "2219"
click at [279, 48] on div "P1 - R/I COOLER" at bounding box center [255, 54] width 61 height 13
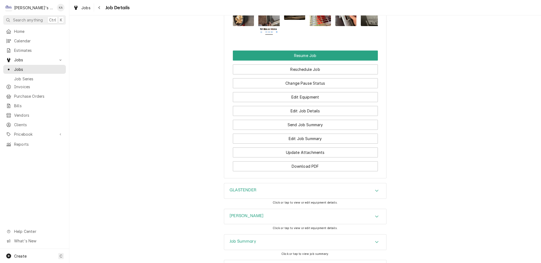
scroll to position [630, 0]
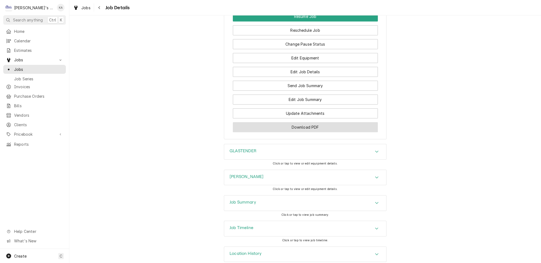
click at [314, 122] on button "Download PDF" at bounding box center [305, 127] width 145 height 10
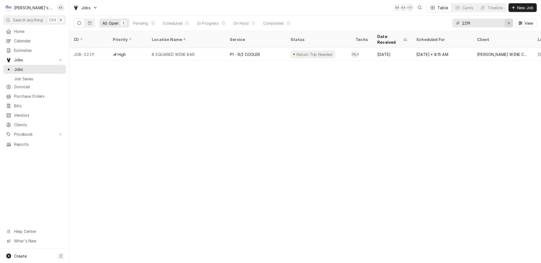
click at [510, 22] on icon "Erase input" at bounding box center [509, 23] width 2 height 2
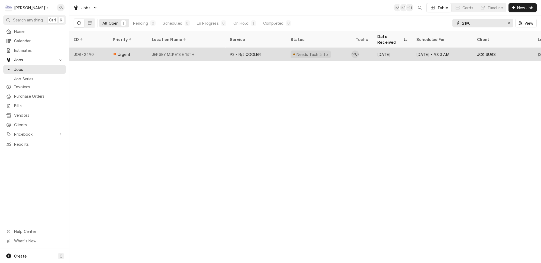
type input "2190"
click at [204, 48] on div "JERSEY MIKE'S E 13TH" at bounding box center [186, 54] width 78 height 13
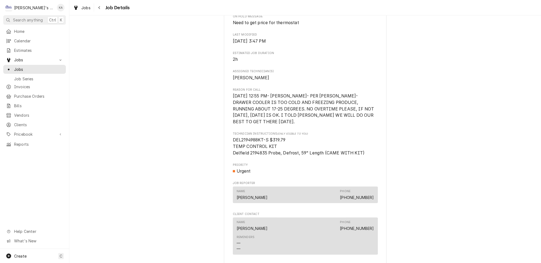
scroll to position [573, 0]
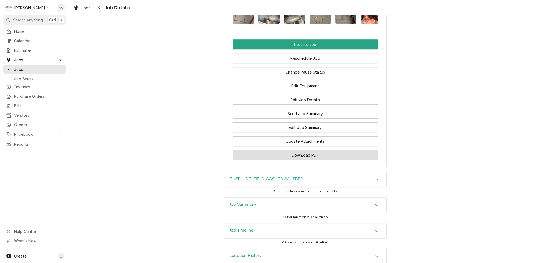
click at [304, 150] on button "Download PDF" at bounding box center [305, 155] width 145 height 10
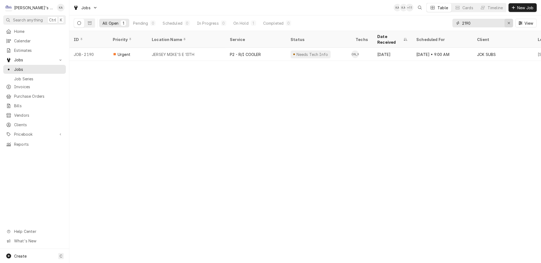
click at [510, 22] on icon "Erase input" at bounding box center [508, 23] width 3 height 4
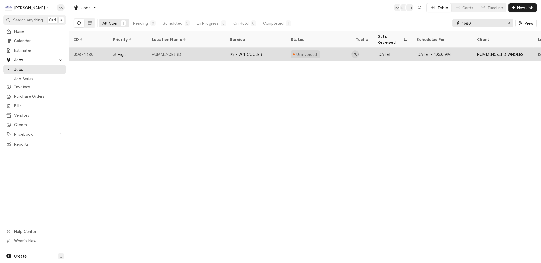
type input "1680"
click at [219, 48] on div "HUMMINGBIRD" at bounding box center [186, 54] width 78 height 13
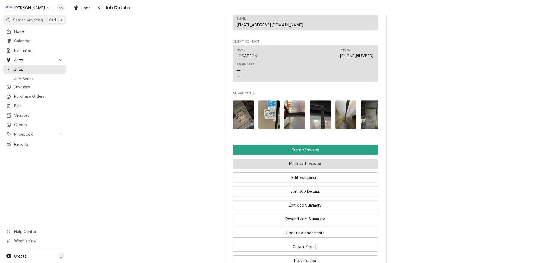
scroll to position [580, 0]
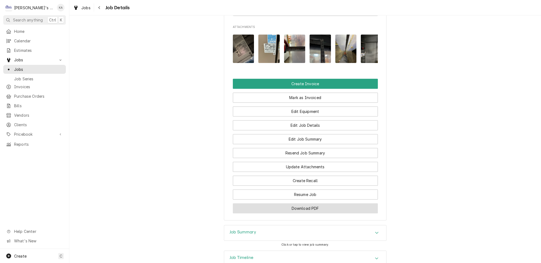
click at [300, 203] on button "Download PDF" at bounding box center [305, 208] width 145 height 10
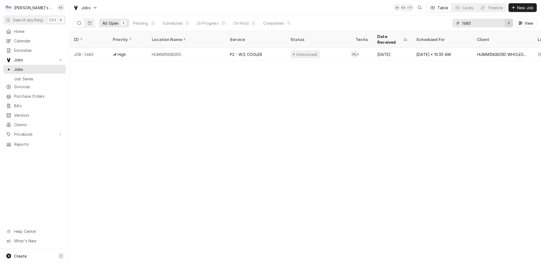
click at [513, 23] on button "Erase input" at bounding box center [508, 23] width 9 height 9
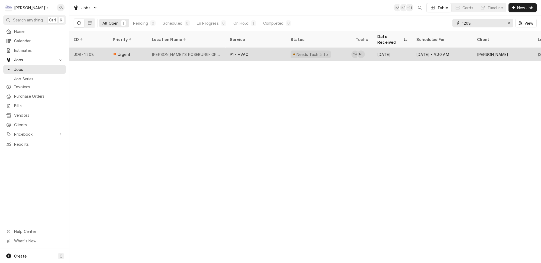
type input "1208"
click at [272, 48] on div "P1 - HVAC" at bounding box center [255, 54] width 61 height 13
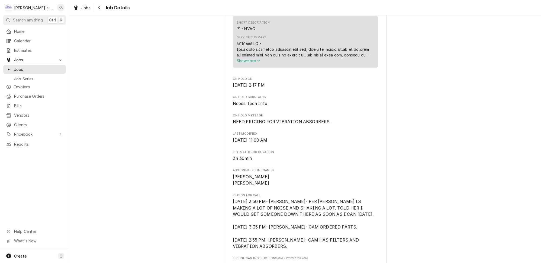
scroll to position [197, 0]
click at [255, 62] on span "Show more" at bounding box center [249, 60] width 24 height 5
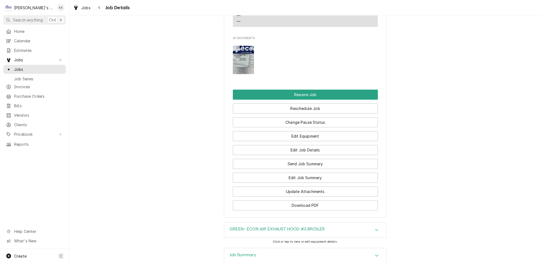
scroll to position [730, 0]
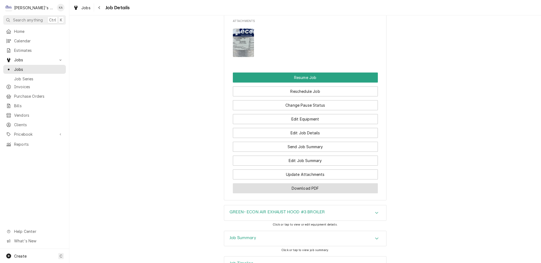
click at [312, 183] on button "Download PDF" at bounding box center [305, 188] width 145 height 10
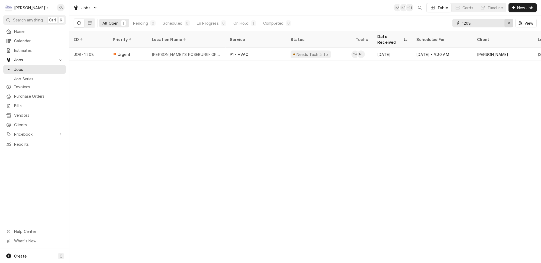
click at [510, 22] on icon "Erase input" at bounding box center [508, 23] width 3 height 4
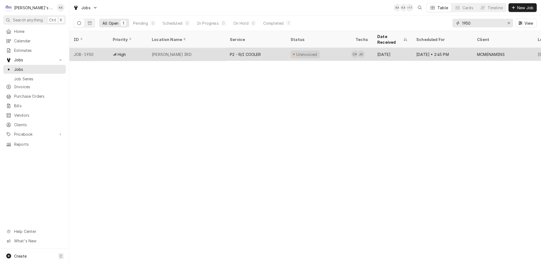
type input "1950"
click at [347, 48] on div "Uninvoiced" at bounding box center [318, 54] width 65 height 13
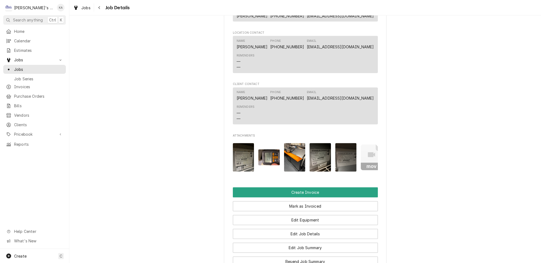
scroll to position [982, 0]
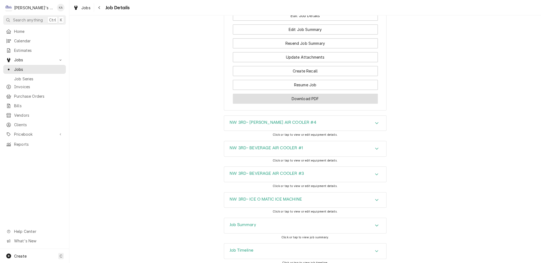
click at [301, 93] on button "Download PDF" at bounding box center [305, 98] width 145 height 10
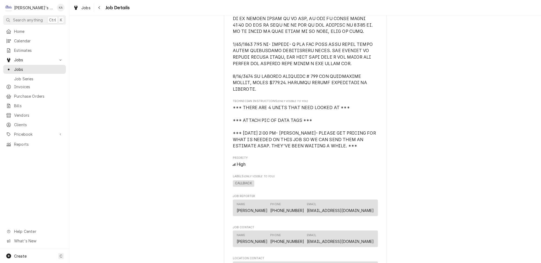
scroll to position [341, 0]
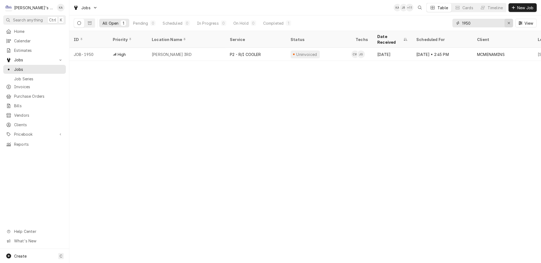
click at [509, 22] on div "Erase input" at bounding box center [508, 22] width 5 height 5
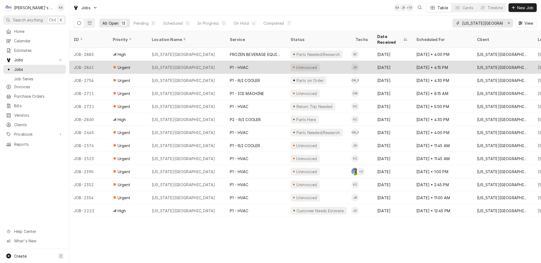
type input "[US_STATE][GEOGRAPHIC_DATA]"
click at [334, 61] on div "Uninvoiced" at bounding box center [318, 67] width 65 height 13
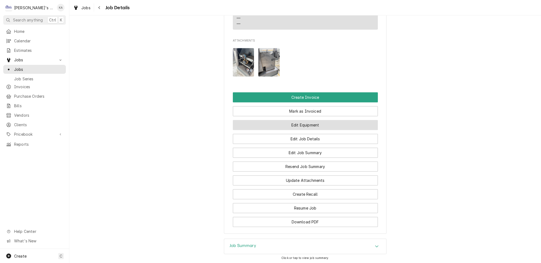
scroll to position [534, 0]
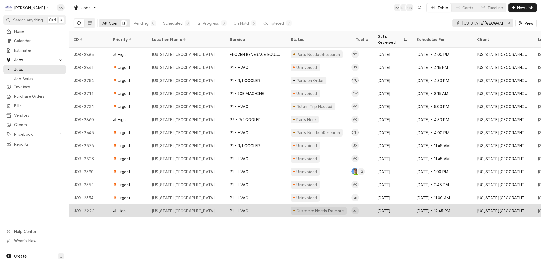
click at [266, 204] on div "P1 - HVAC" at bounding box center [255, 210] width 61 height 13
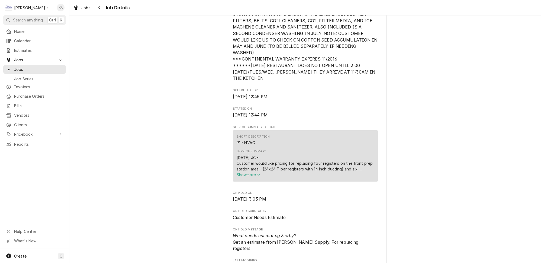
scroll to position [246, 0]
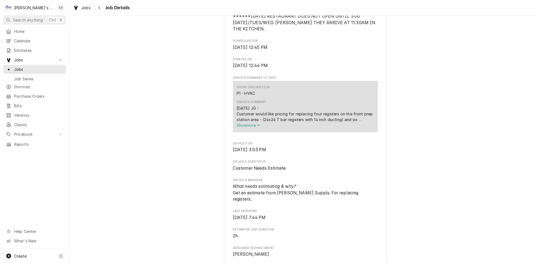
click at [250, 123] on span "Show more" at bounding box center [249, 125] width 24 height 5
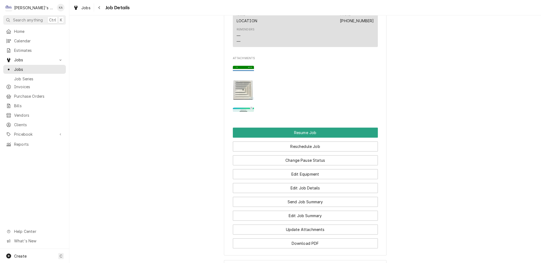
scroll to position [739, 0]
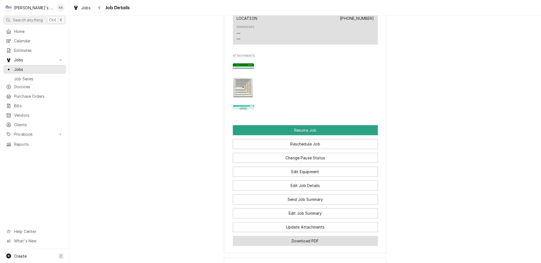
click at [308, 236] on button "Download PDF" at bounding box center [305, 241] width 145 height 10
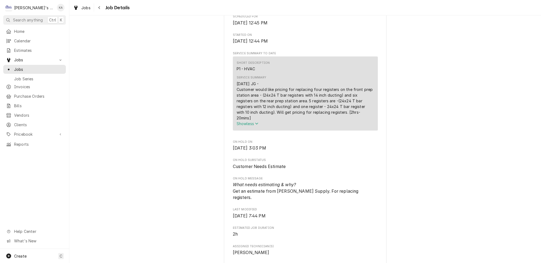
scroll to position [252, 0]
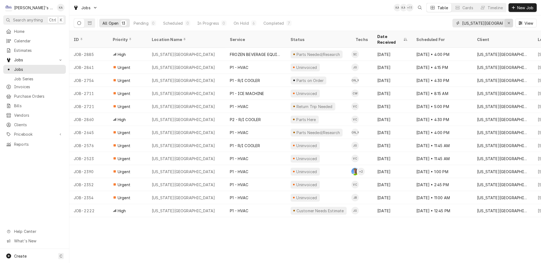
click at [510, 21] on icon "Erase input" at bounding box center [508, 23] width 3 height 4
type input "TEXAS"
click at [511, 22] on div "Erase input" at bounding box center [508, 22] width 5 height 5
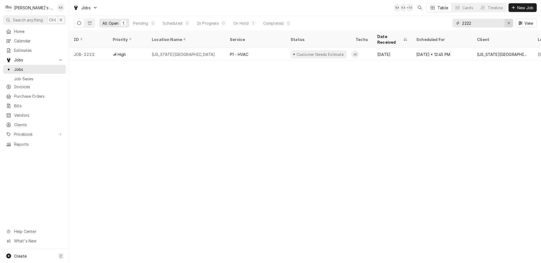
type input "2222"
click at [511, 21] on div "Erase input" at bounding box center [508, 22] width 5 height 5
type input "2222"
click at [509, 22] on icon "Erase input" at bounding box center [508, 23] width 3 height 4
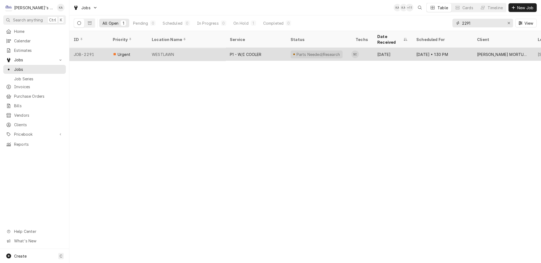
type input "2291"
click at [208, 48] on div "WESTLAWN" at bounding box center [186, 54] width 78 height 13
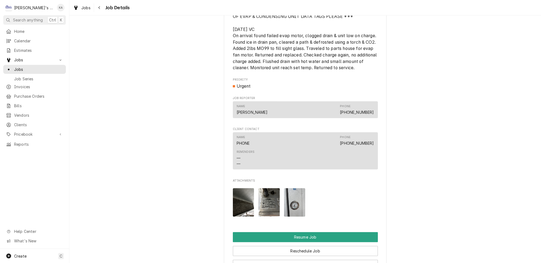
scroll to position [660, 0]
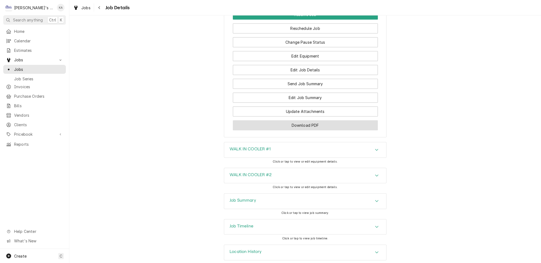
click at [297, 123] on button "Download PDF" at bounding box center [305, 125] width 145 height 10
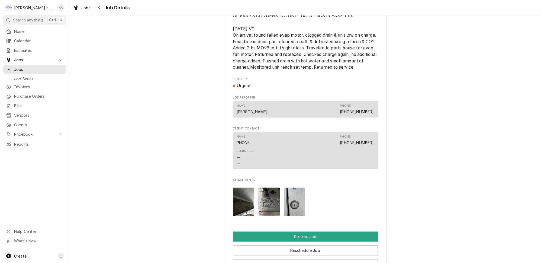
scroll to position [424, 0]
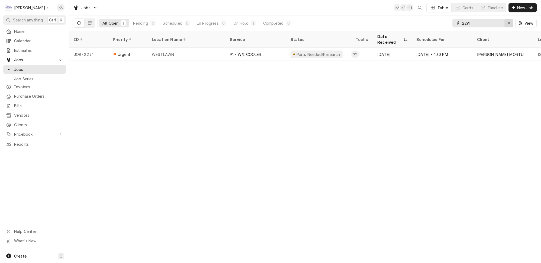
click at [510, 21] on icon "Erase input" at bounding box center [508, 23] width 3 height 4
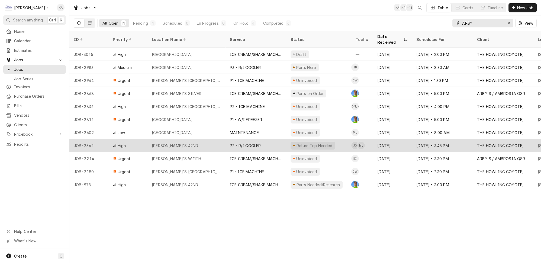
type input "ARBY"
click at [253, 143] on div "P2 - R/I COOLER" at bounding box center [245, 146] width 31 height 6
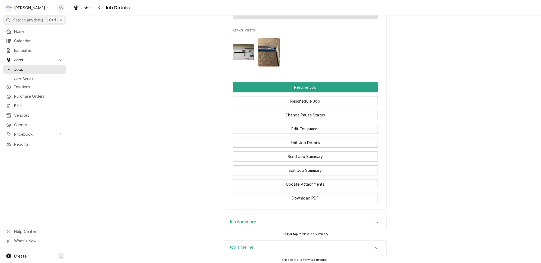
scroll to position [538, 0]
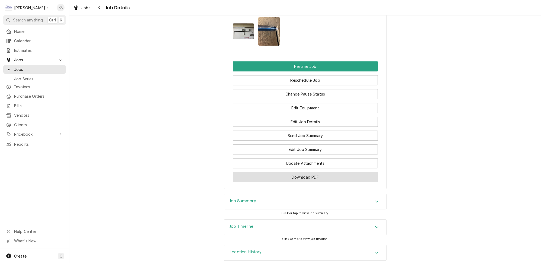
click at [313, 175] on button "Download PDF" at bounding box center [305, 177] width 145 height 10
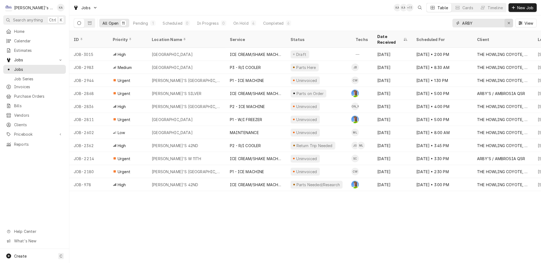
click at [510, 22] on icon "Erase input" at bounding box center [508, 23] width 3 height 4
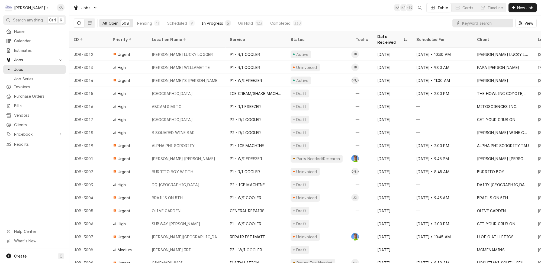
click at [202, 24] on button "In Progress 5" at bounding box center [216, 23] width 36 height 9
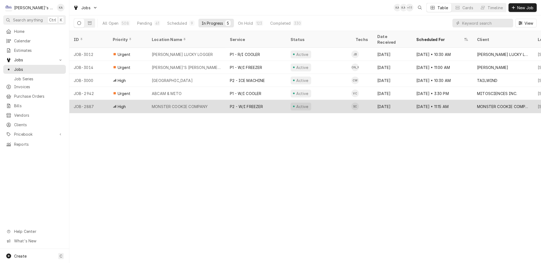
click at [216, 100] on div "MONSTER COOKIE COMPANY" at bounding box center [186, 106] width 78 height 13
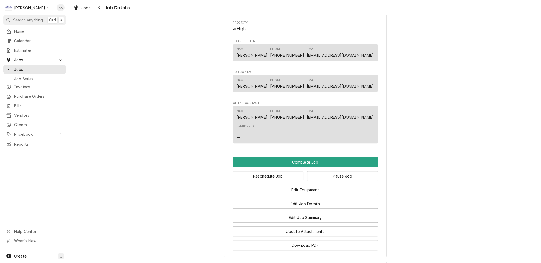
scroll to position [461, 0]
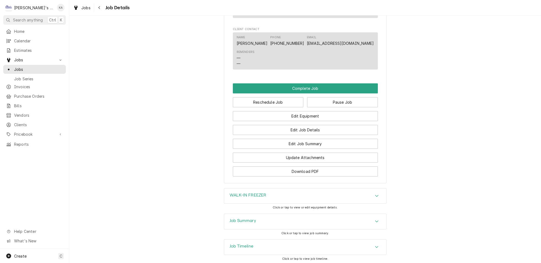
click at [278, 239] on div "Job Timeline" at bounding box center [305, 246] width 162 height 15
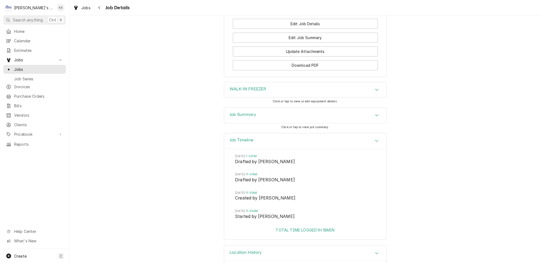
scroll to position [592, 0]
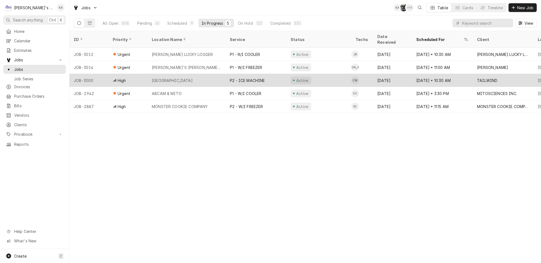
click at [194, 74] on div "TAILWIND AIRPORT" at bounding box center [186, 80] width 78 height 13
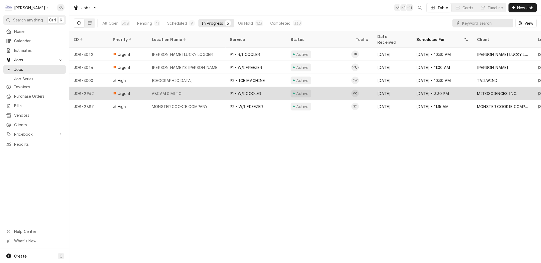
click at [262, 87] on div "P1 - W/I COOLER" at bounding box center [255, 93] width 61 height 13
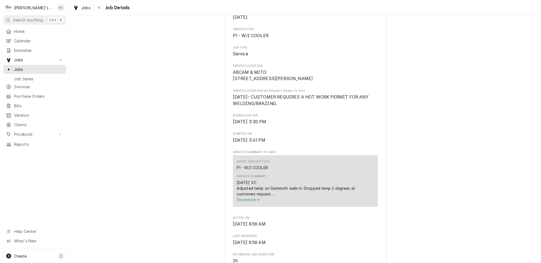
scroll to position [123, 0]
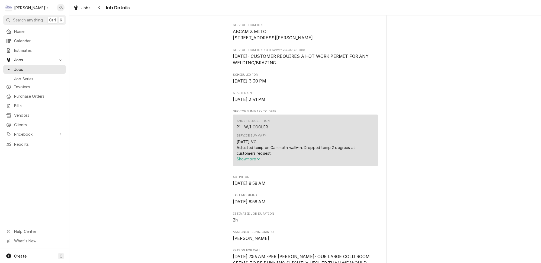
click at [262, 161] on button "Show more" at bounding box center [305, 159] width 137 height 6
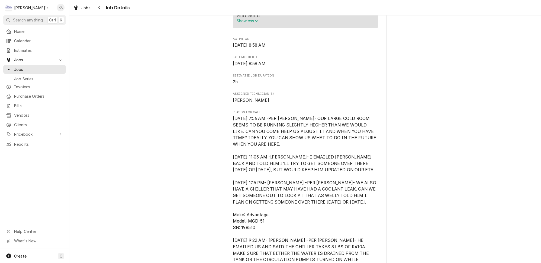
scroll to position [394, 0]
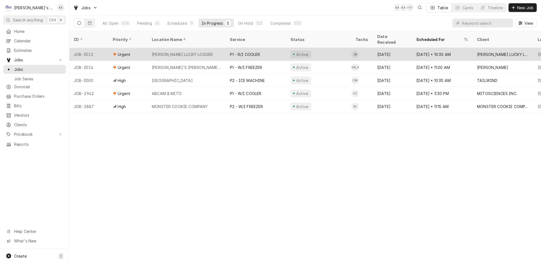
click at [310, 48] on div "Active" at bounding box center [318, 54] width 65 height 13
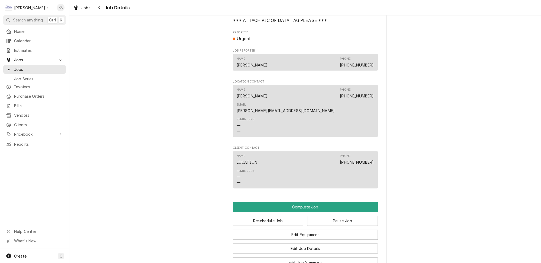
scroll to position [351, 0]
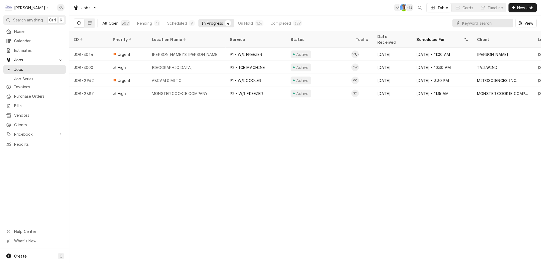
click at [109, 23] on div "All Open" at bounding box center [110, 23] width 16 height 6
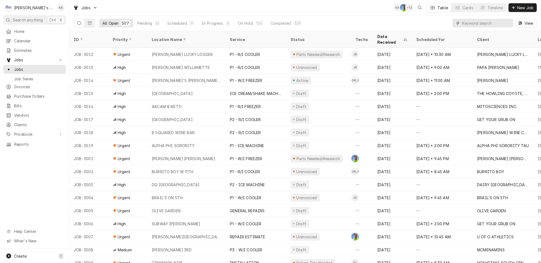
click at [485, 20] on input "Dynamic Content Wrapper" at bounding box center [486, 23] width 48 height 9
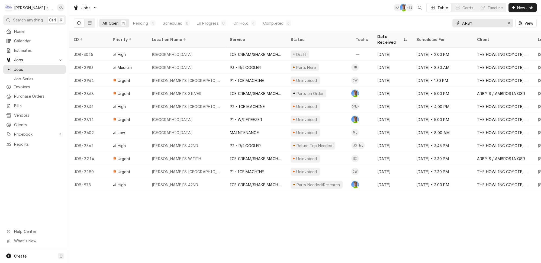
type input "ARBY"
